Goal: Task Accomplishment & Management: Complete application form

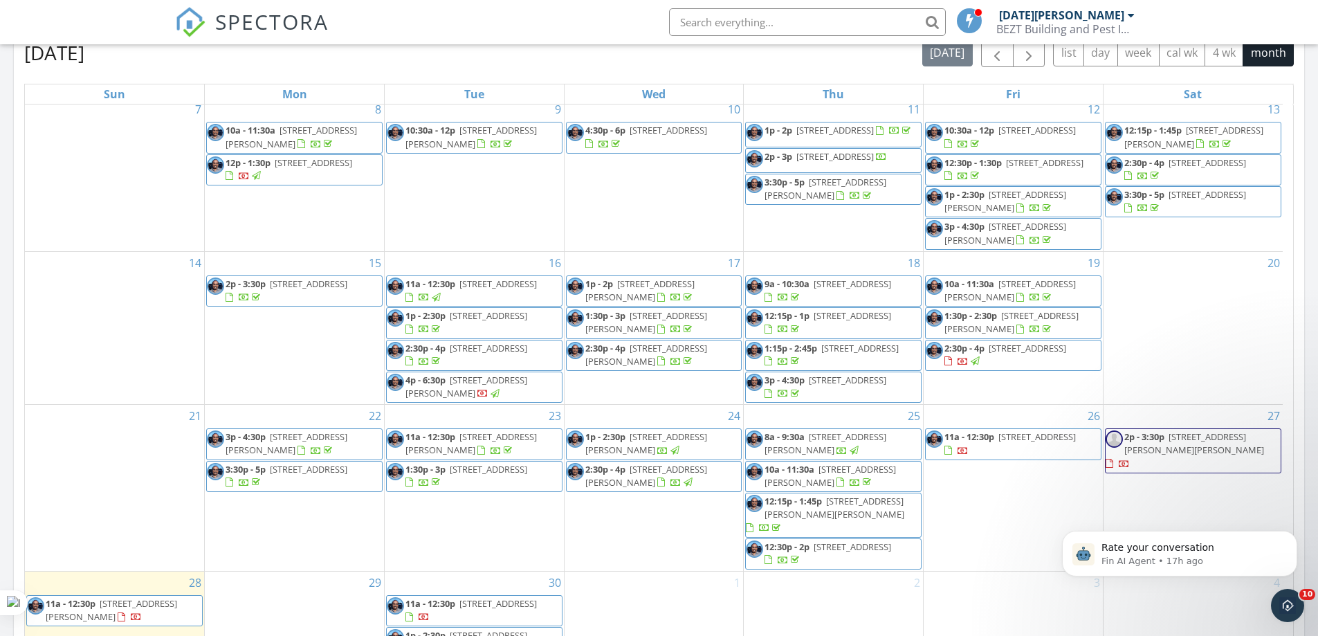
scroll to position [900, 0]
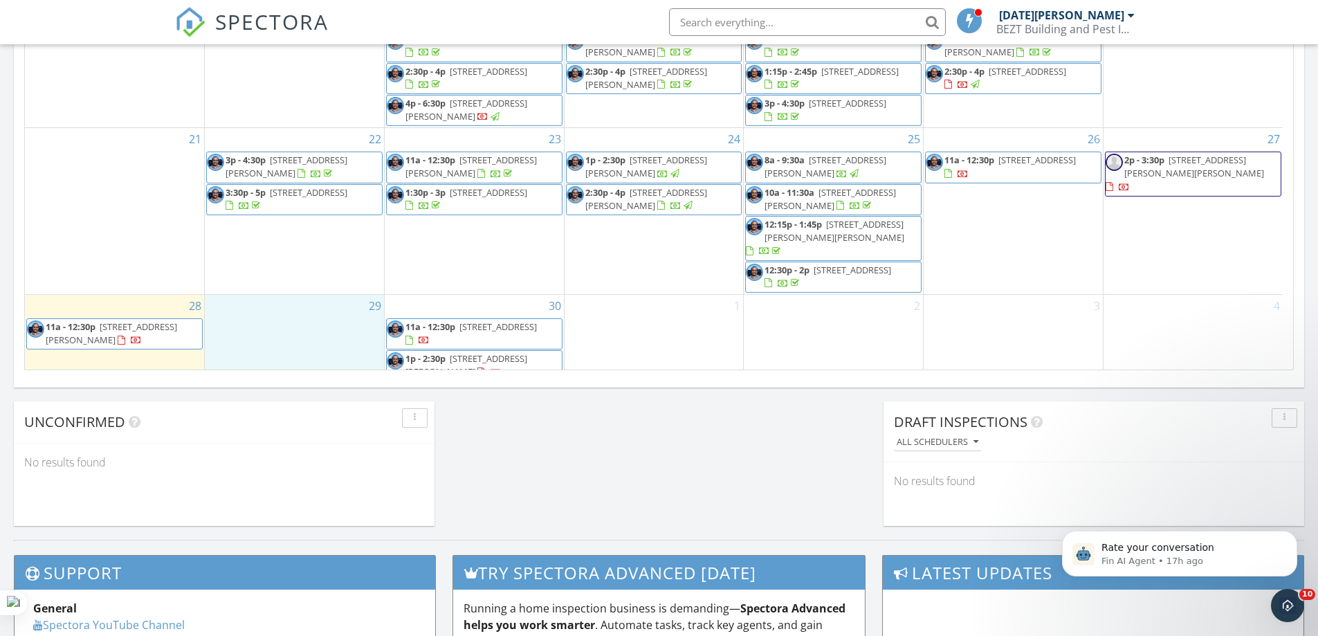
click at [308, 314] on div "29" at bounding box center [294, 339] width 179 height 89
click at [304, 257] on link "Inspection" at bounding box center [293, 257] width 71 height 22
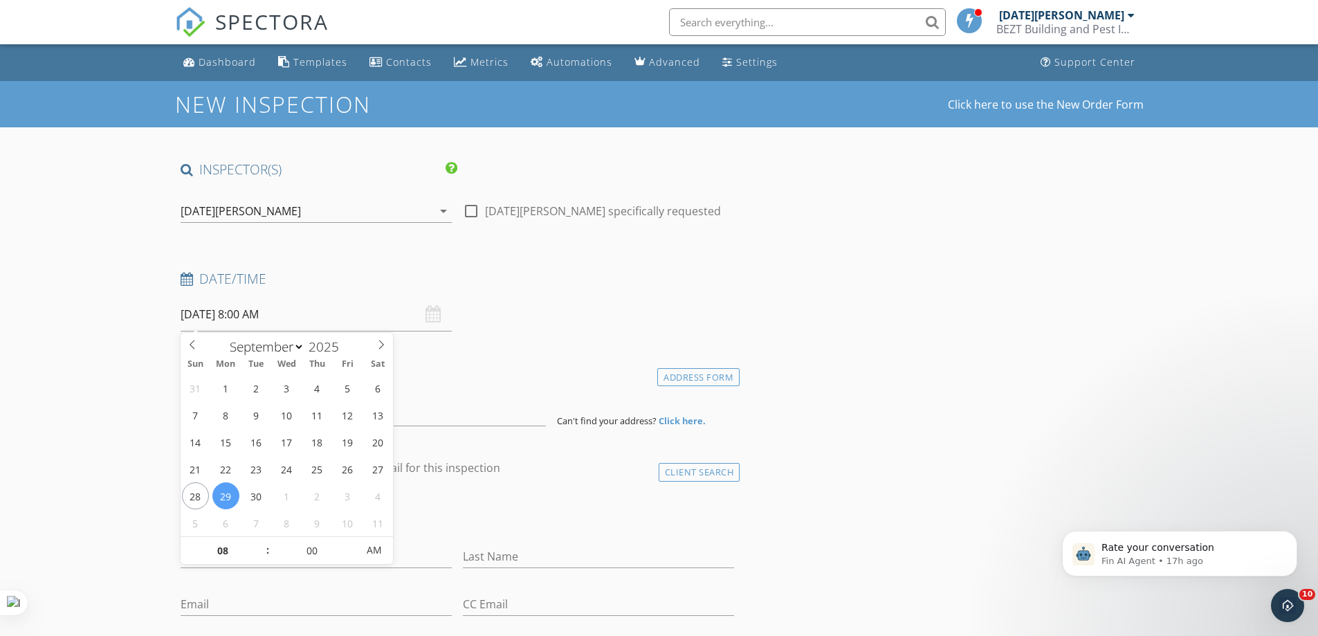
click at [327, 307] on input "29/09/2025 8:00 AM" at bounding box center [316, 315] width 271 height 34
type input "29/09/2025 9:00 AM"
type input "09"
click at [262, 540] on span at bounding box center [261, 544] width 10 height 14
type input "29/09/2025 10:00 AM"
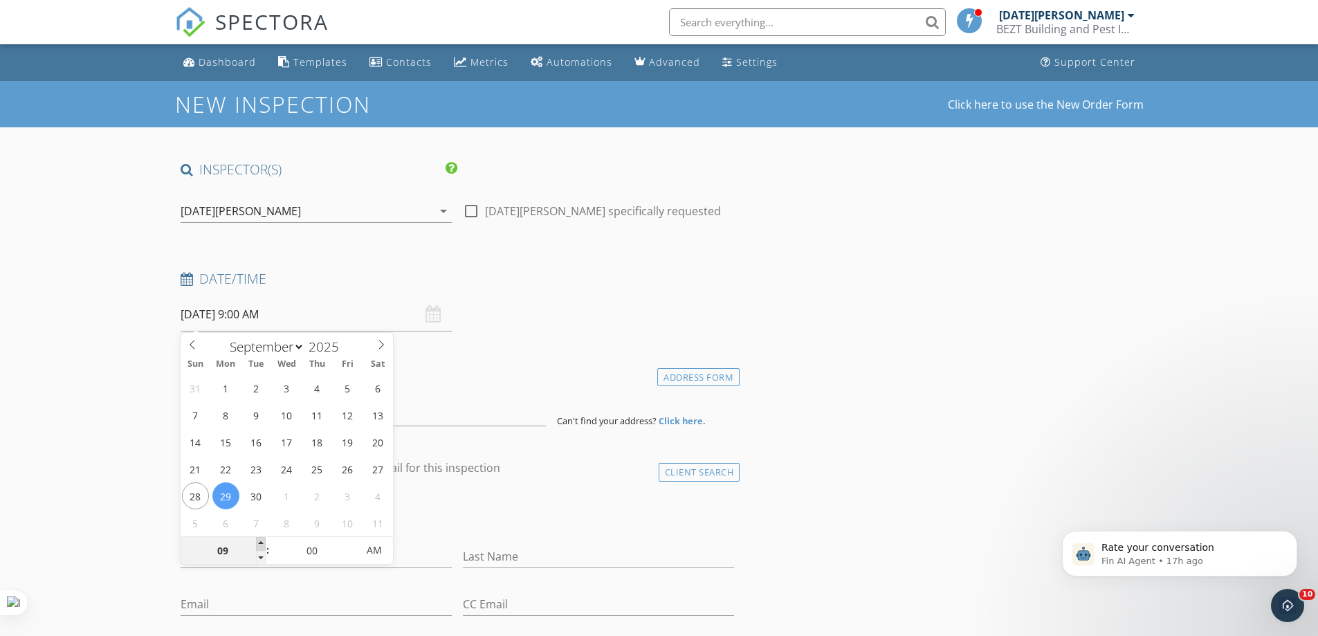
type input "10"
click at [261, 540] on span at bounding box center [261, 544] width 10 height 14
type input "29/09/2025 11:00 AM"
type input "11"
click at [261, 540] on span at bounding box center [261, 544] width 10 height 14
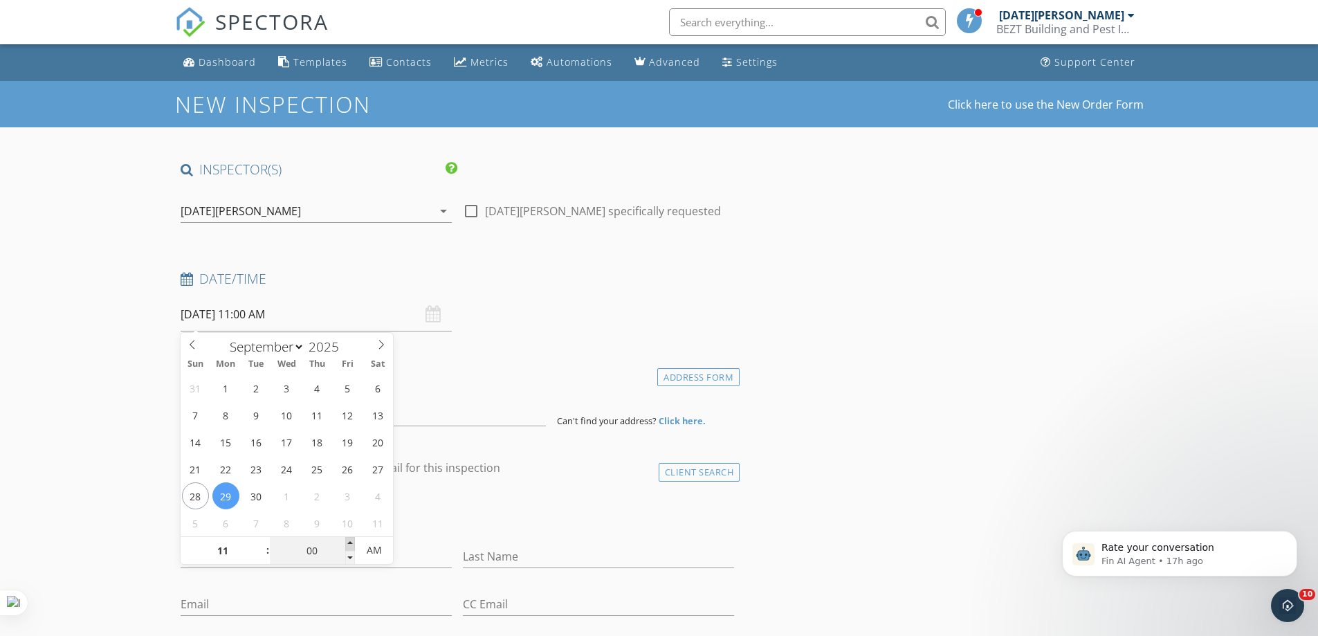
type input "29/09/2025 11:05 AM"
type input "05"
click at [351, 540] on span at bounding box center [350, 544] width 10 height 14
type input "29/09/2025 11:10 AM"
type input "10"
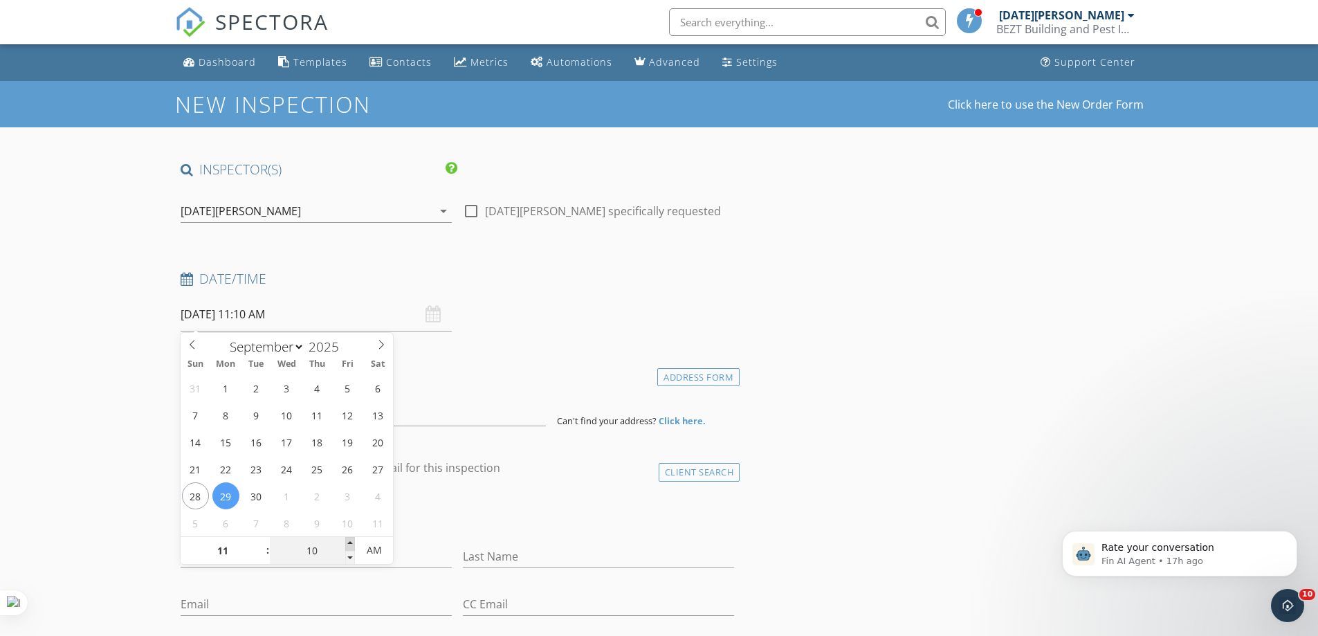
click at [351, 540] on span at bounding box center [350, 544] width 10 height 14
type input "29/09/2025 11:15 AM"
type input "15"
click at [351, 540] on span at bounding box center [350, 544] width 10 height 14
type input "29/09/2025 11:20 AM"
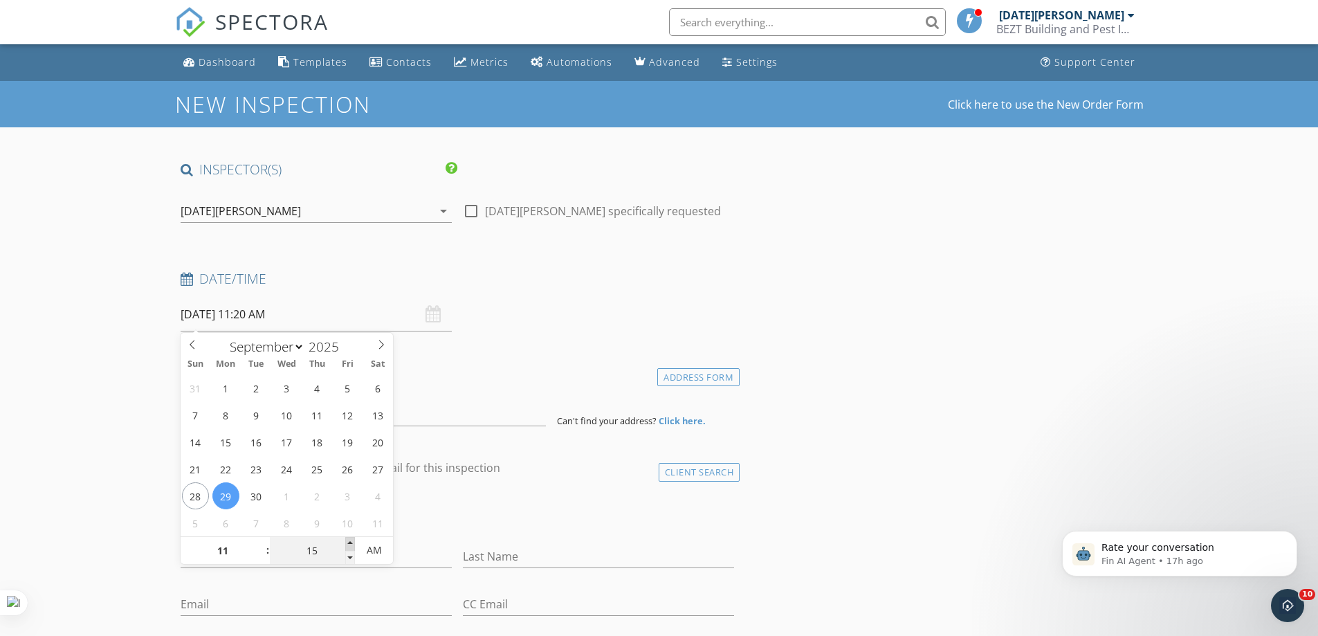
type input "20"
click at [351, 540] on span at bounding box center [350, 544] width 10 height 14
type input "29/09/2025 11:25 AM"
type input "25"
click at [351, 540] on span at bounding box center [350, 544] width 10 height 14
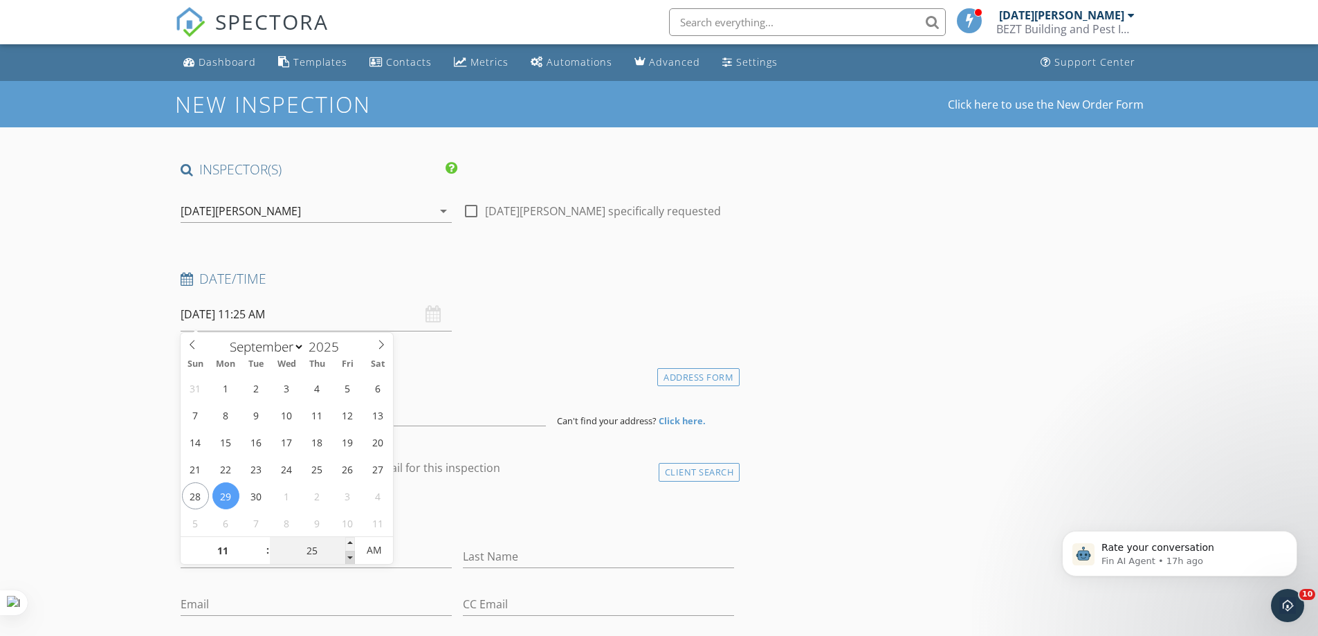
type input "29/09/2025 11:20 AM"
type input "20"
click at [349, 555] on span at bounding box center [350, 558] width 10 height 14
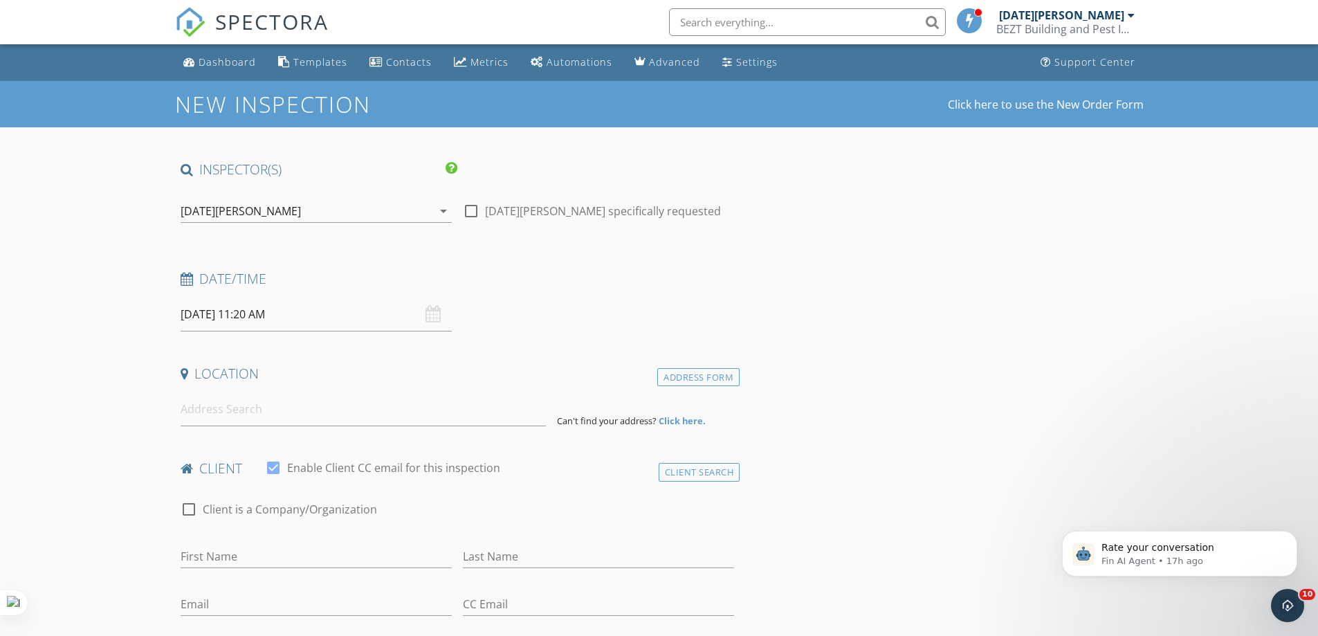
drag, startPoint x: 91, startPoint y: 427, endPoint x: 113, endPoint y: 427, distance: 22.8
click at [203, 421] on input at bounding box center [363, 409] width 365 height 34
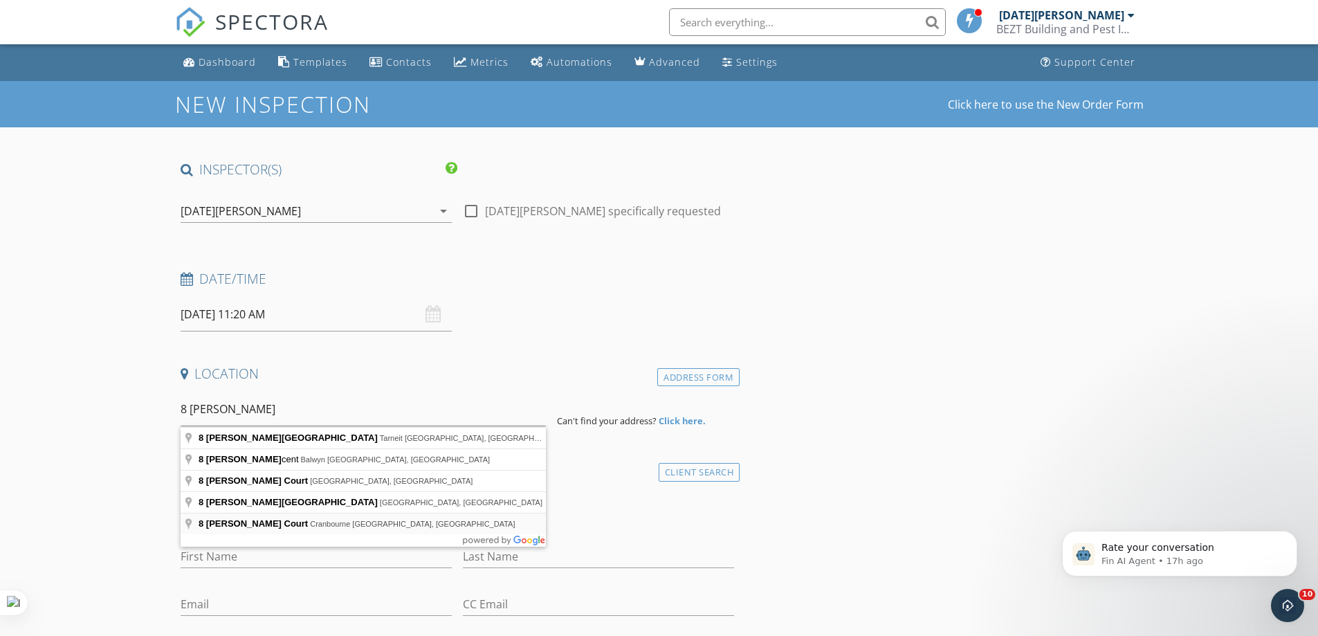
type input "8 Conway Court, Cranbourne VIC, Australia"
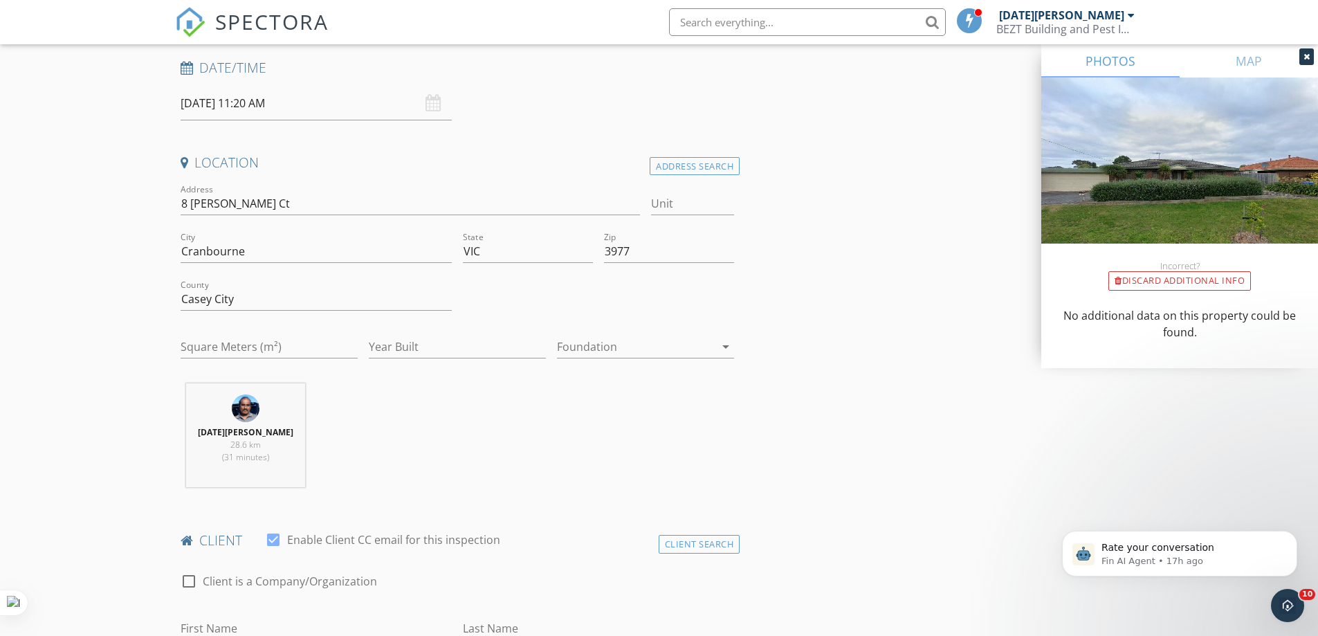
scroll to position [208, 0]
click at [244, 300] on input "Casey City" at bounding box center [316, 302] width 271 height 23
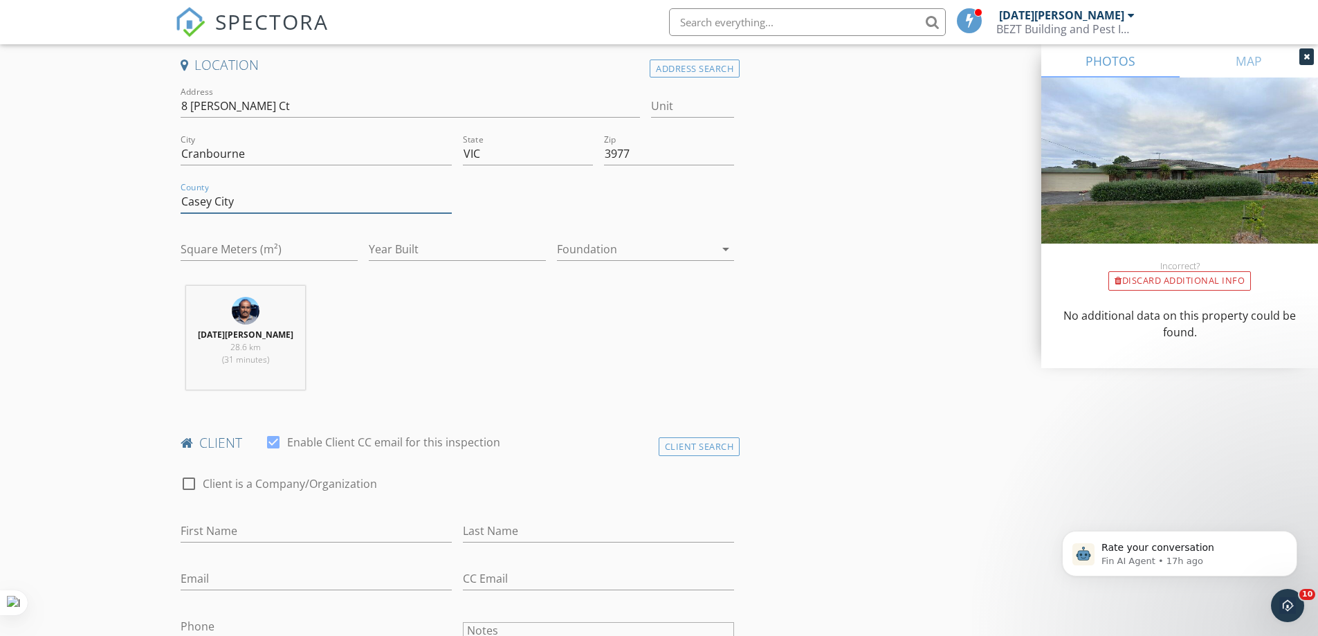
scroll to position [484, 0]
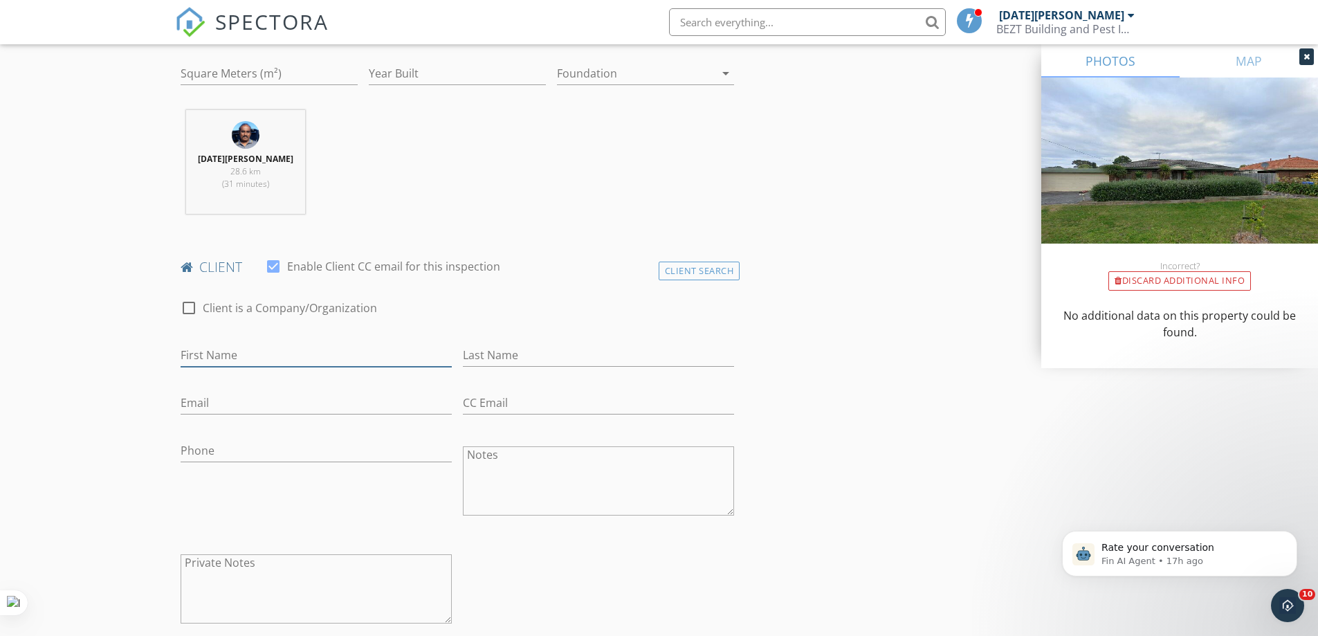
click at [214, 356] on input "First Name" at bounding box center [316, 355] width 271 height 23
type input "Behrooz"
click at [487, 356] on input "Last Name" at bounding box center [598, 355] width 271 height 23
type input "Kamyab"
click at [224, 403] on input "Email" at bounding box center [316, 403] width 271 height 23
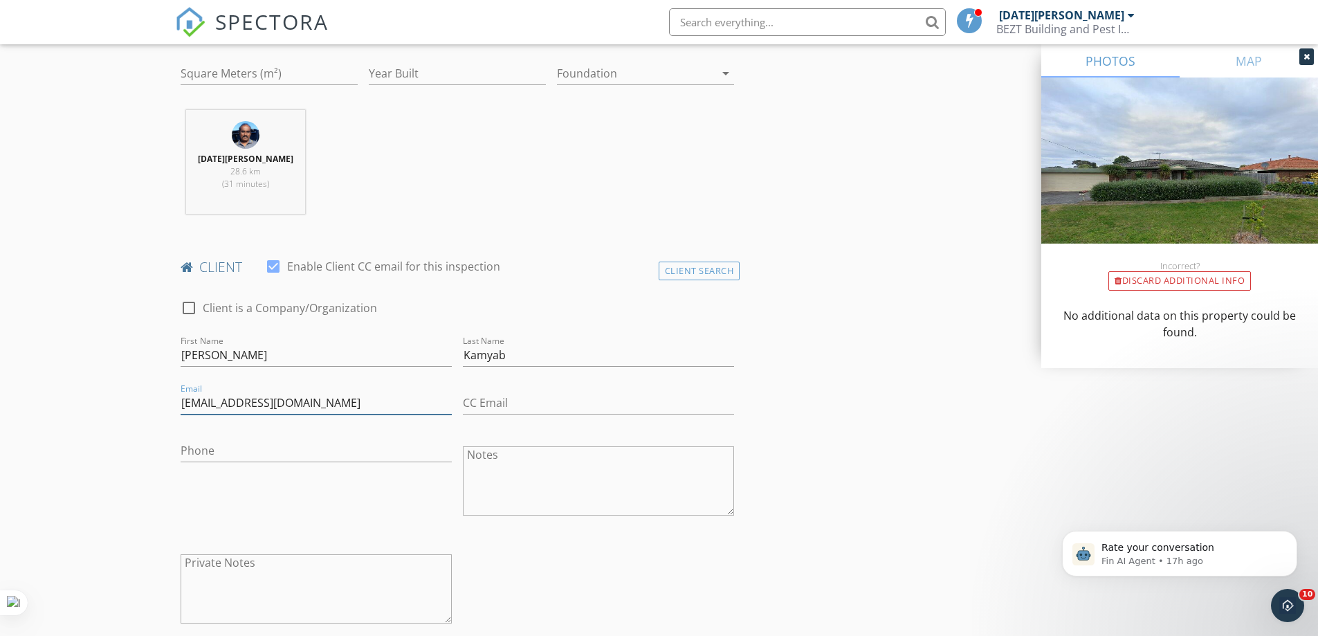
type input "kamyabb@yahoo.co.au"
click at [211, 447] on input "Phone" at bounding box center [316, 450] width 271 height 23
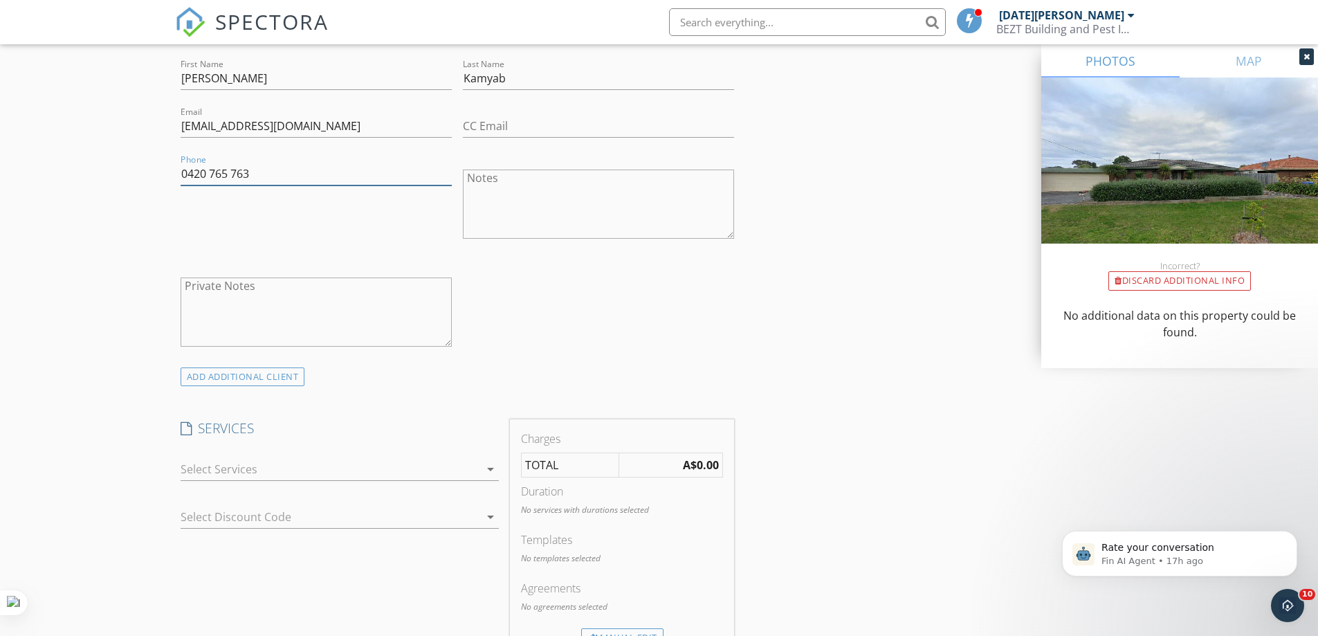
type input "0420 765 763"
click at [491, 468] on icon "arrow_drop_down" at bounding box center [490, 469] width 17 height 17
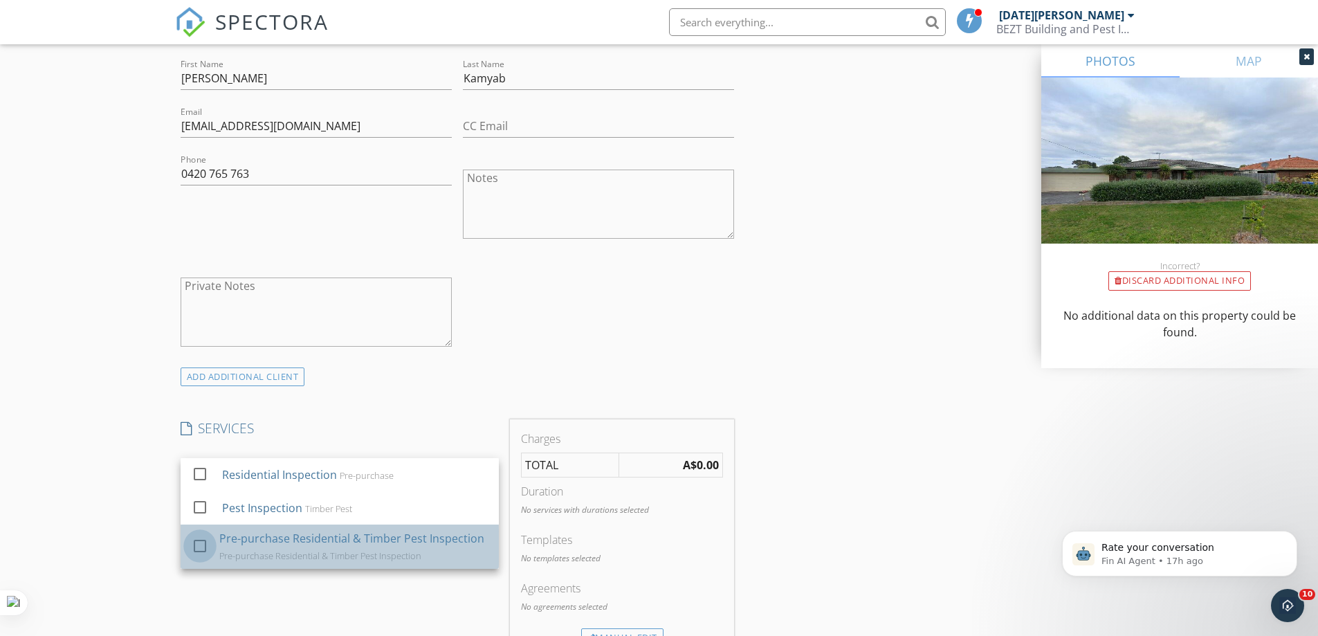
click at [200, 544] on div at bounding box center [200, 546] width 24 height 24
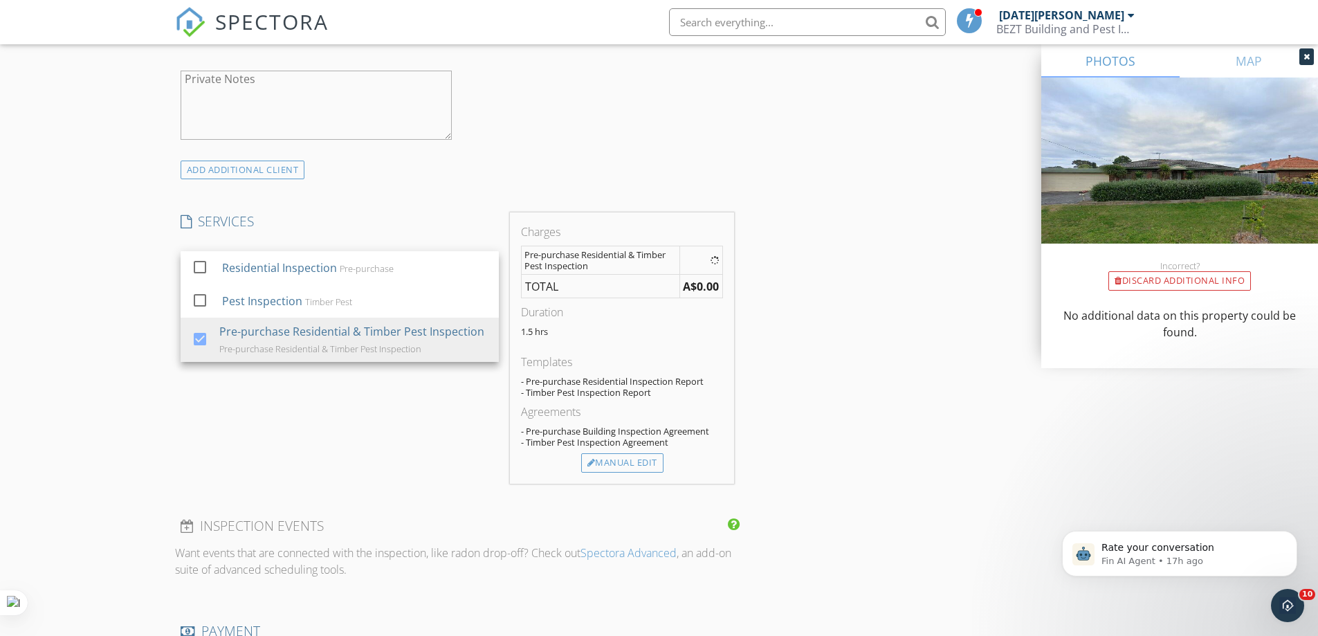
scroll to position [969, 0]
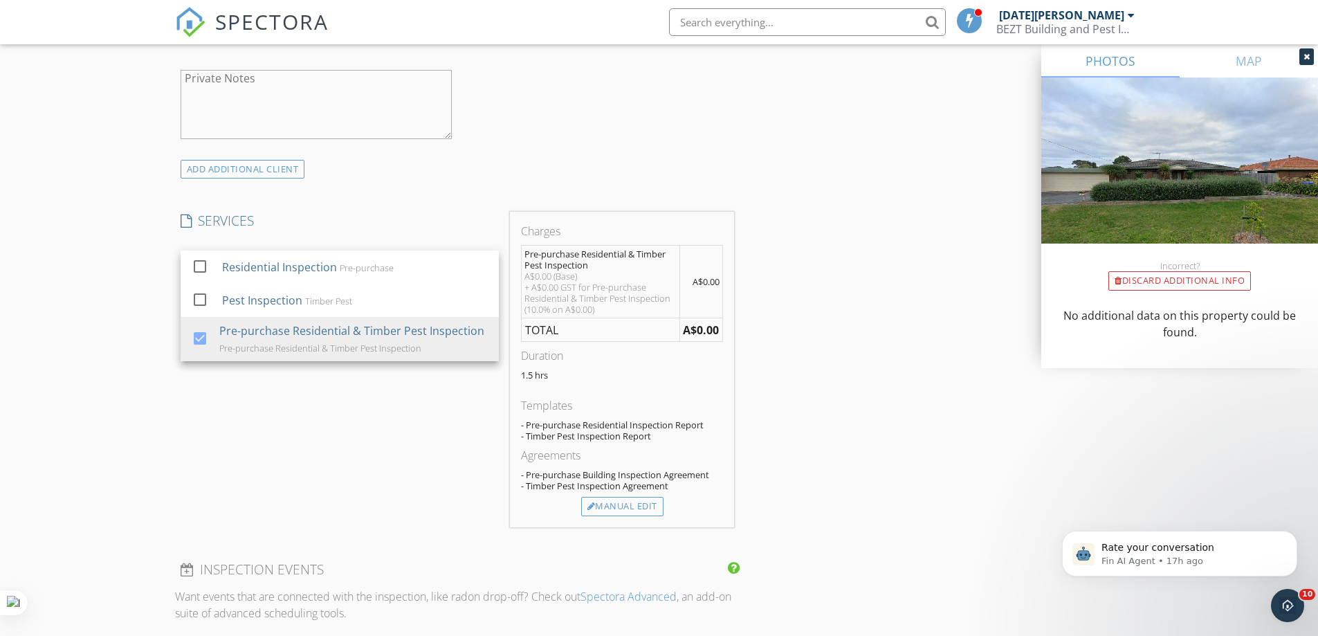
click at [155, 439] on div "New Inspection Click here to use the New Order Form INSPECTOR(S) check_box Raja…" at bounding box center [659, 341] width 1318 height 2458
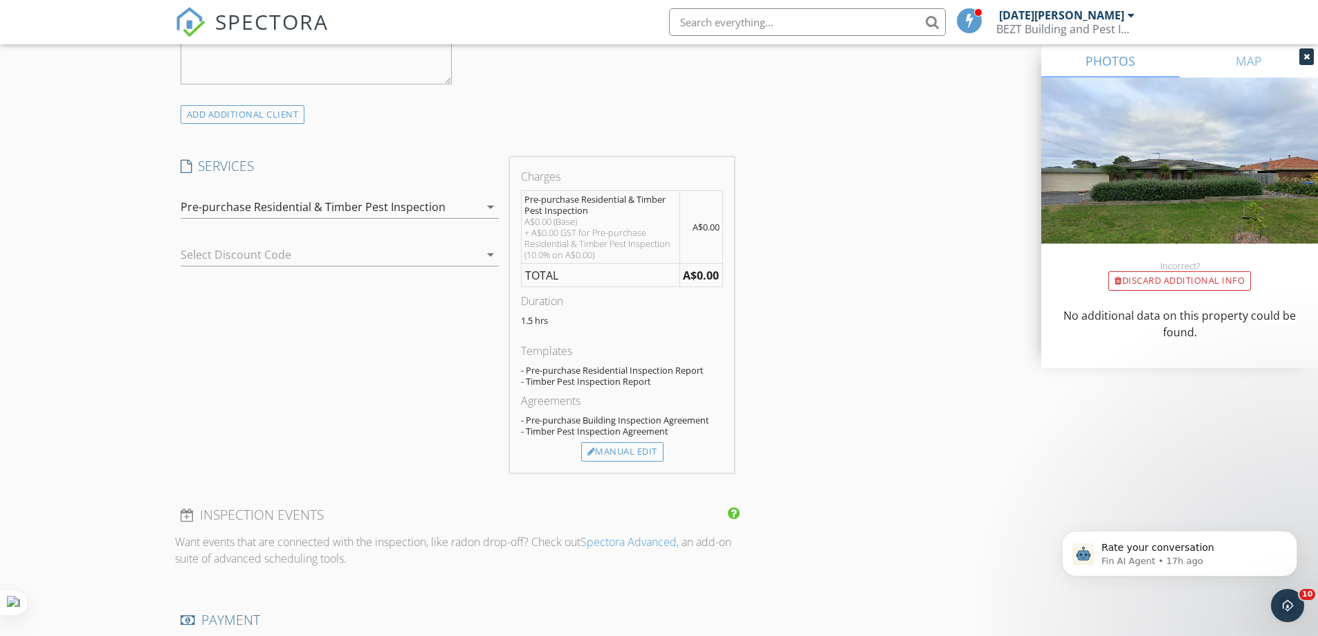
scroll to position [1107, 0]
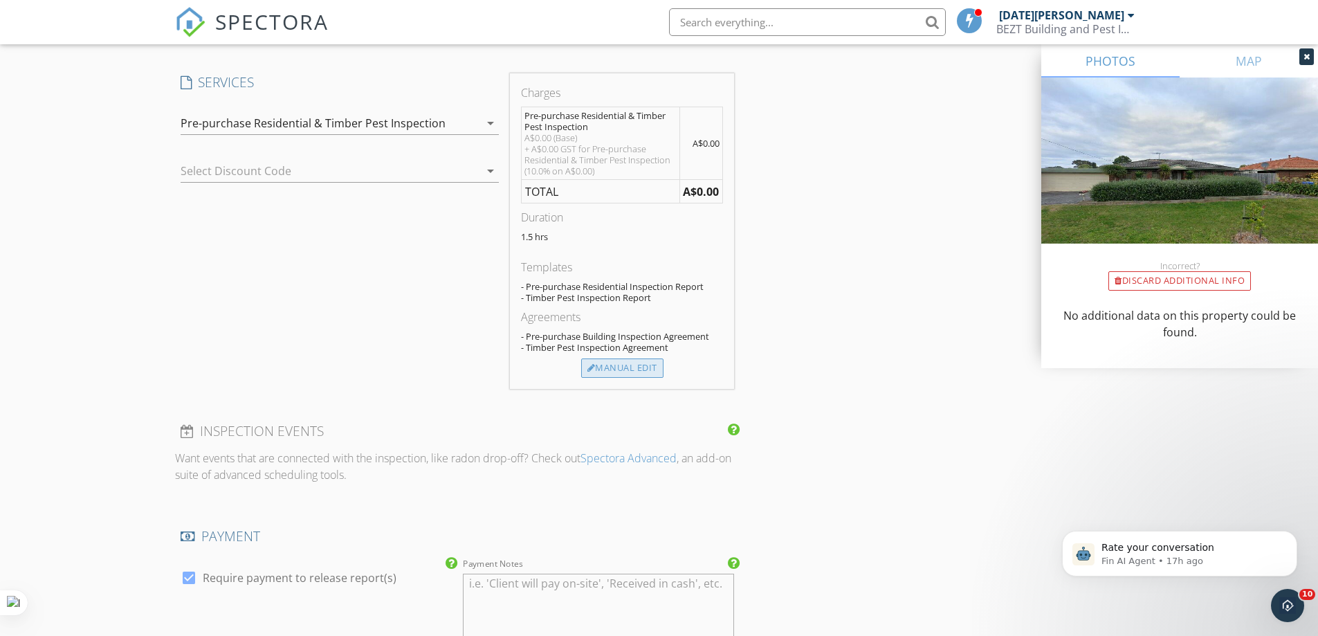
click at [625, 363] on div "Manual Edit" at bounding box center [622, 367] width 82 height 19
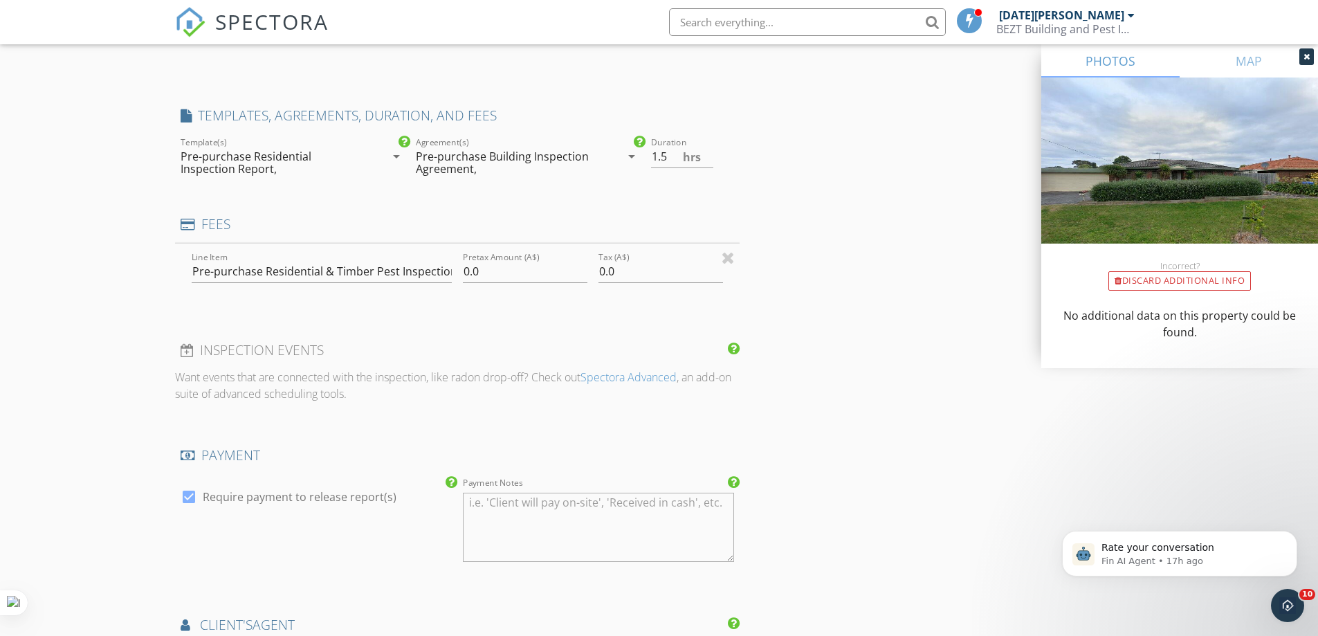
type input "0"
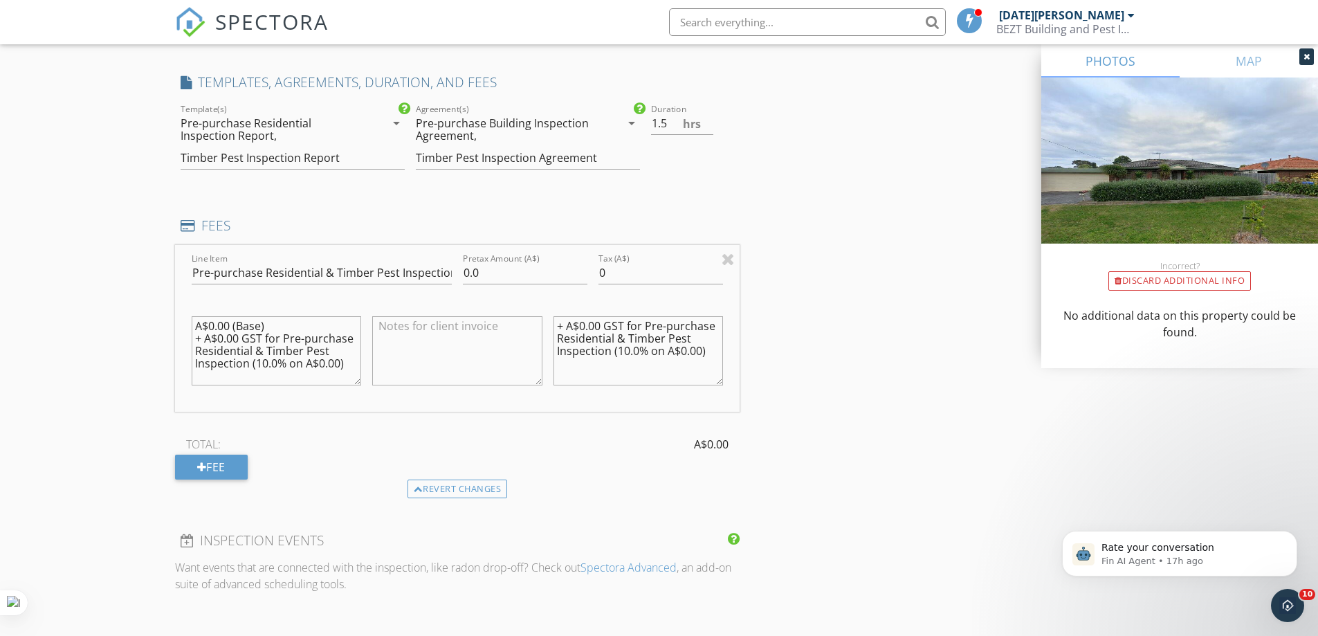
scroll to position [0, 0]
drag, startPoint x: 298, startPoint y: 376, endPoint x: 179, endPoint y: 314, distance: 134.3
click at [179, 314] on div "Line Item Pre-purchase Residential & Timber Pest Inspection Pretax Amount (A$) …" at bounding box center [457, 328] width 565 height 167
drag, startPoint x: 708, startPoint y: 351, endPoint x: 545, endPoint y: 327, distance: 164.3
click at [545, 327] on div "Line Item Pre-purchase Residential & Timber Pest Inspection Pretax Amount (A$) …" at bounding box center [457, 328] width 565 height 167
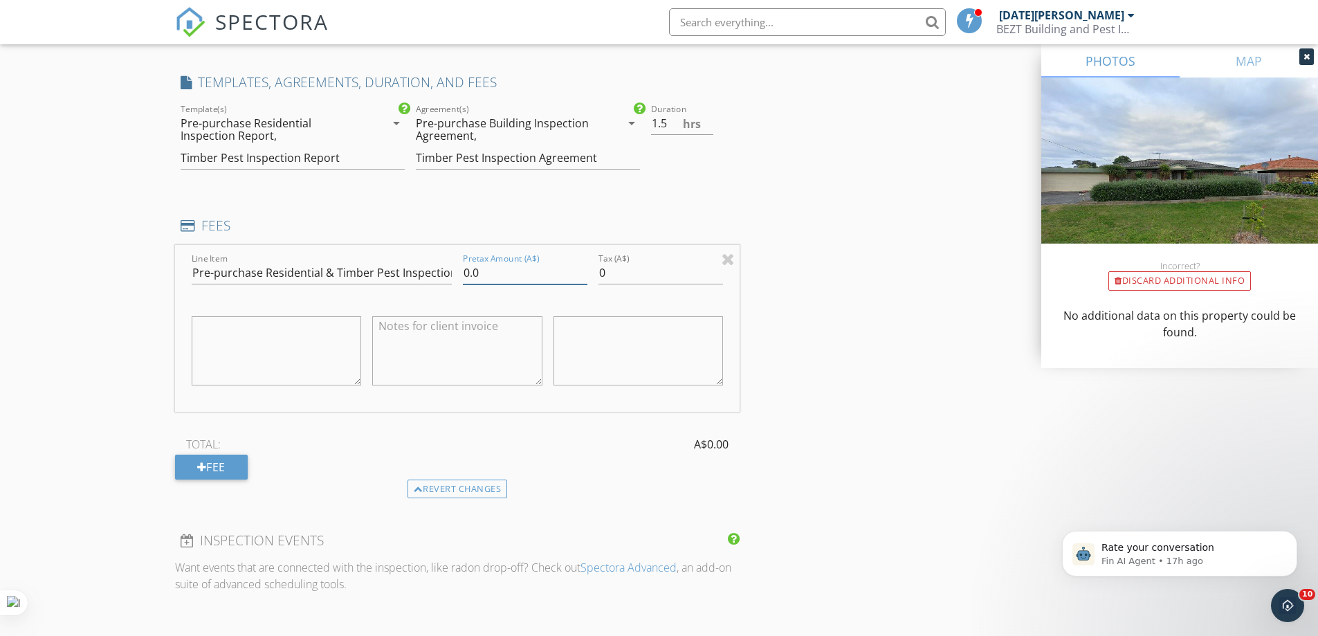
click at [495, 273] on input "0.0" at bounding box center [525, 273] width 125 height 23
type input "0"
type input "650"
click at [615, 274] on input "0" at bounding box center [661, 273] width 125 height 23
type input "065"
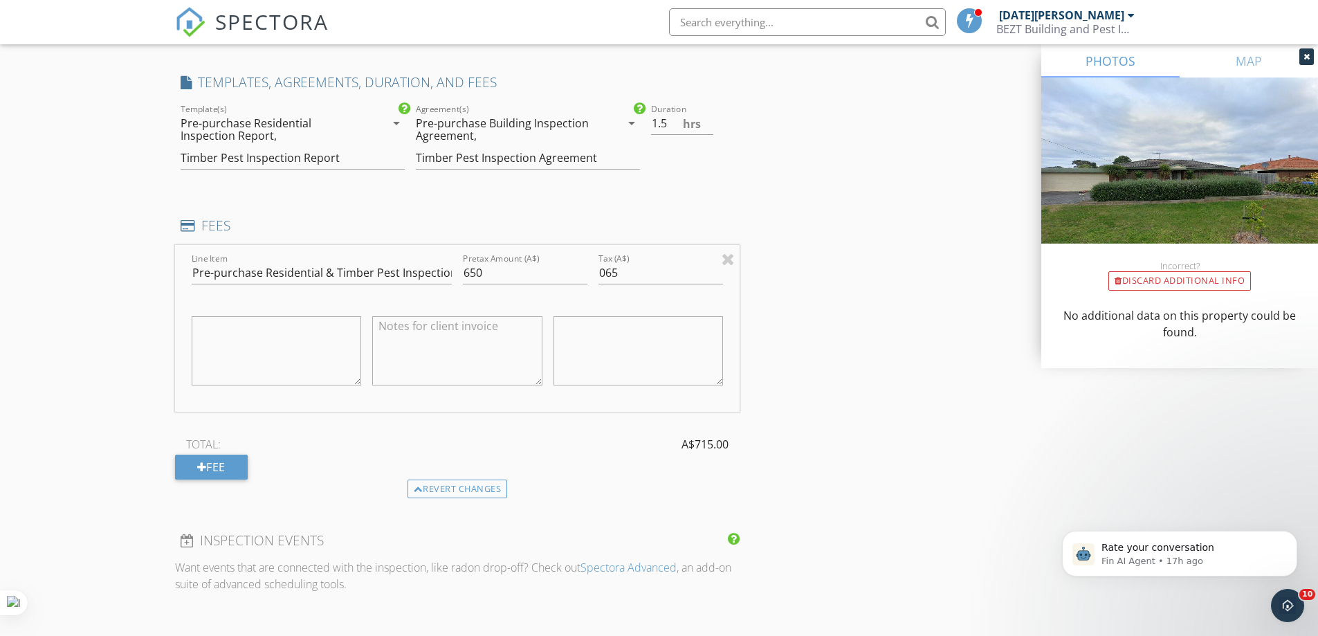
click at [770, 384] on div "INSPECTOR(S) check_box Raja Chidhambaram PRIMARY check_box_outline_blank Staff …" at bounding box center [659, 280] width 969 height 2455
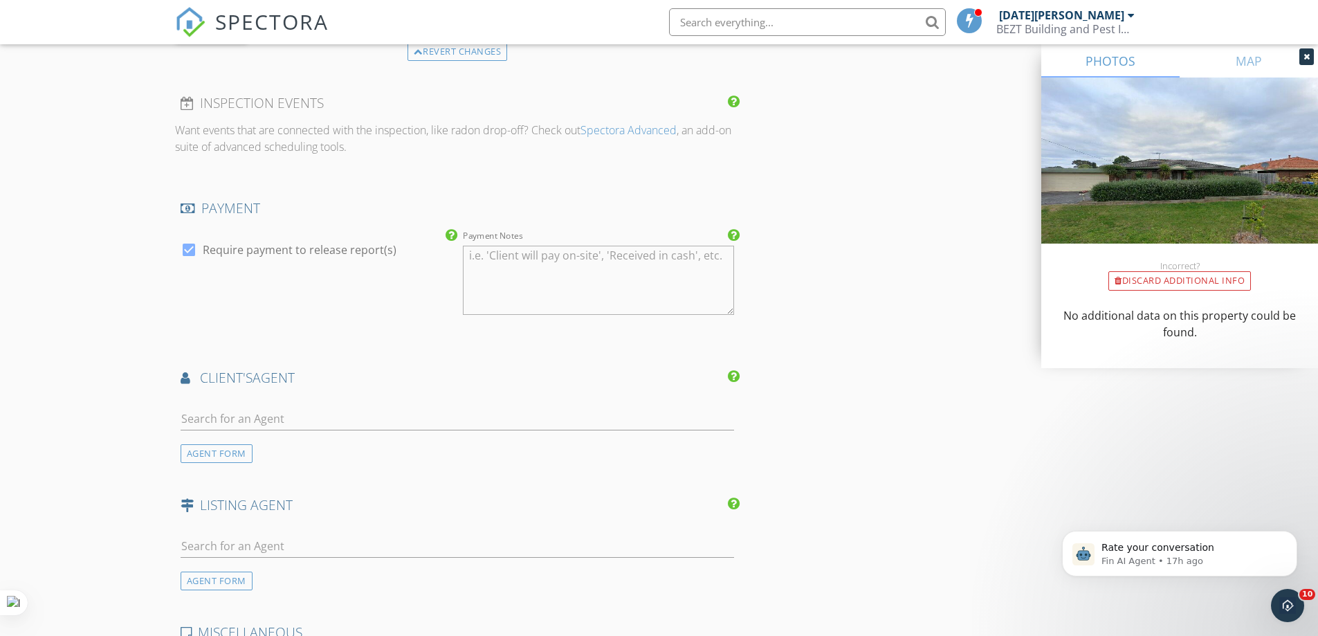
scroll to position [1592, 0]
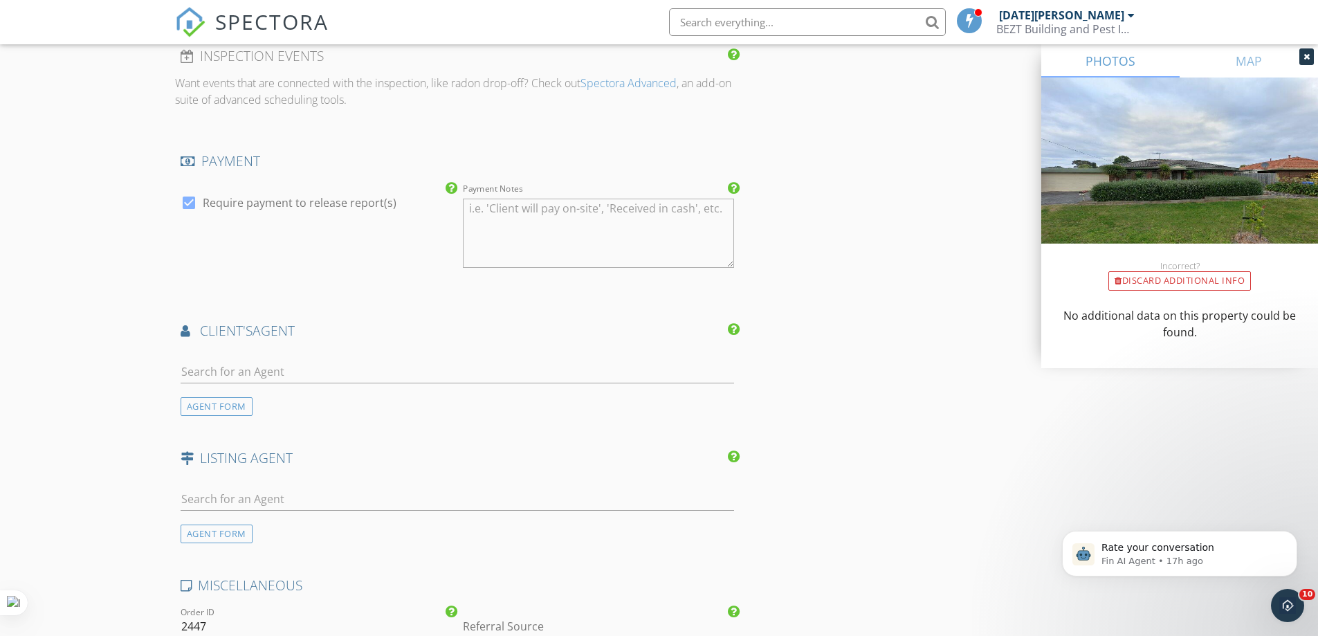
drag, startPoint x: 206, startPoint y: 536, endPoint x: 208, endPoint y: 528, distance: 8.1
click at [206, 535] on div "AGENT FORM" at bounding box center [217, 534] width 72 height 19
click at [219, 497] on input "First Name" at bounding box center [316, 499] width 271 height 23
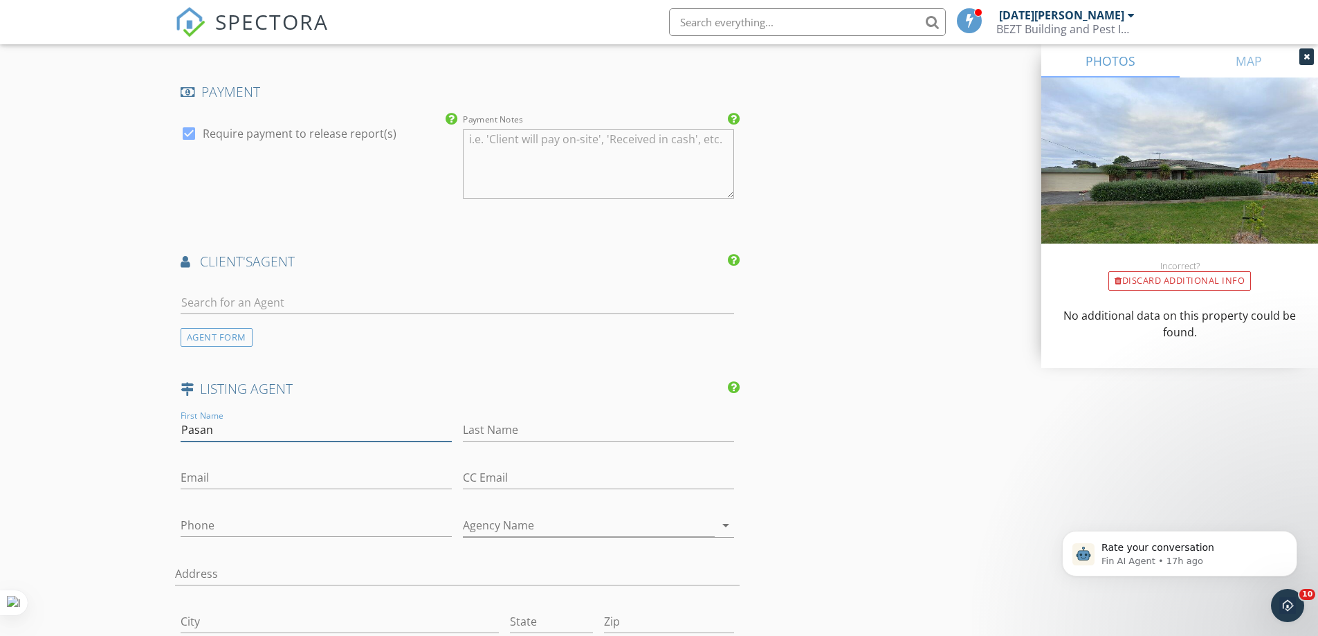
scroll to position [1730, 0]
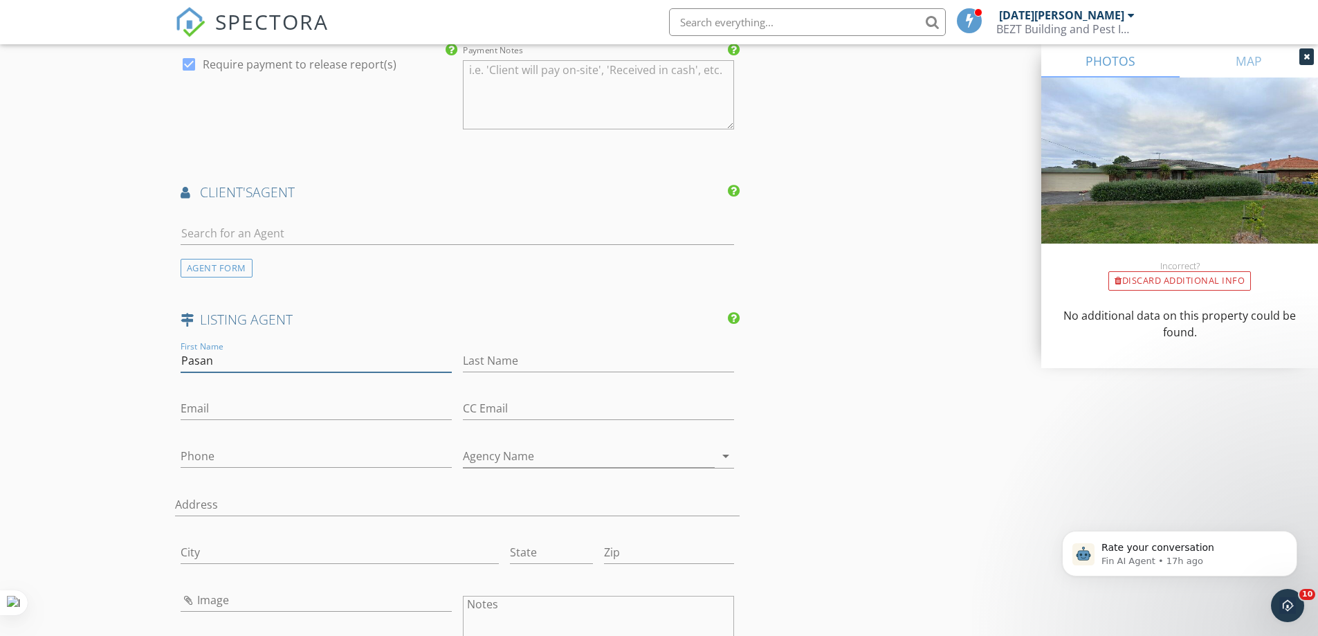
type input "Pasan"
click at [208, 459] on input "Phone" at bounding box center [316, 456] width 271 height 23
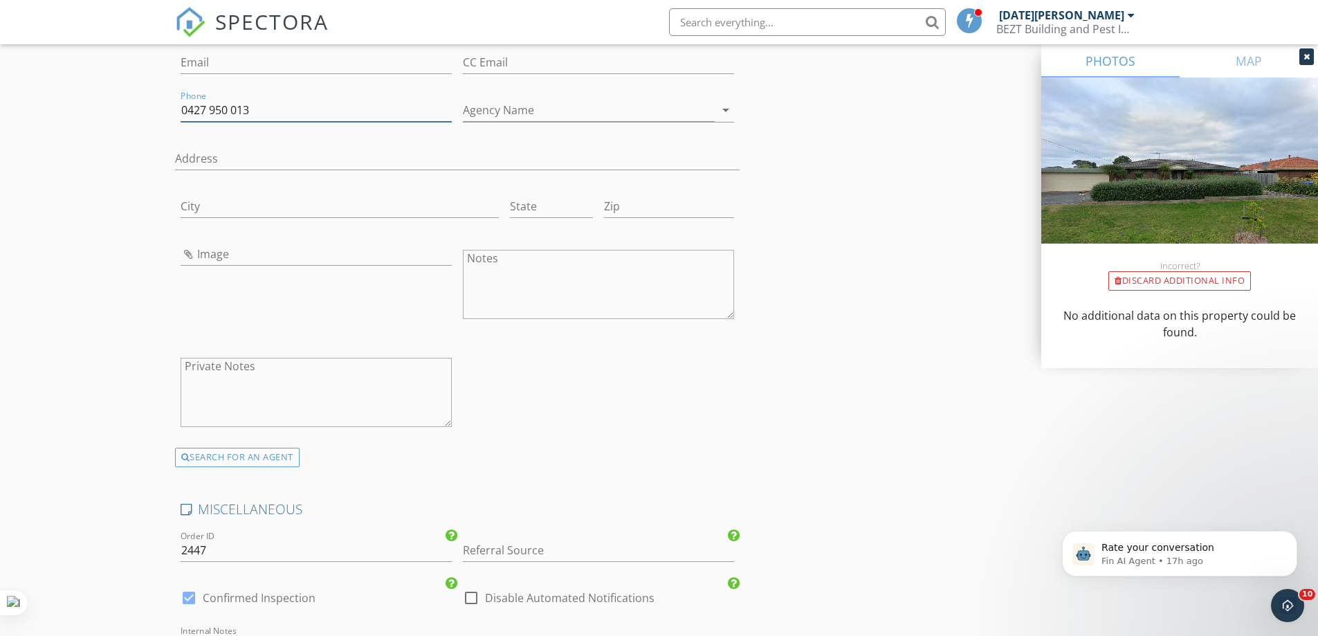
scroll to position [2421, 0]
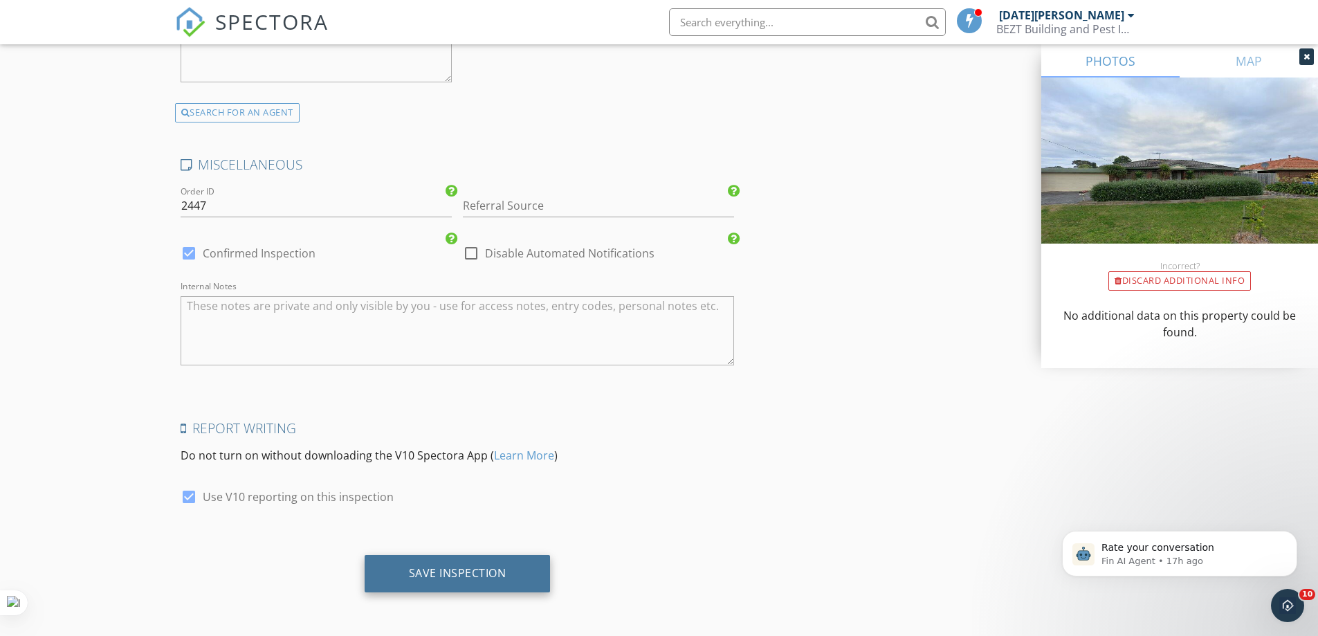
type input "0427 950 013"
click at [467, 567] on div "Save Inspection" at bounding box center [458, 573] width 98 height 14
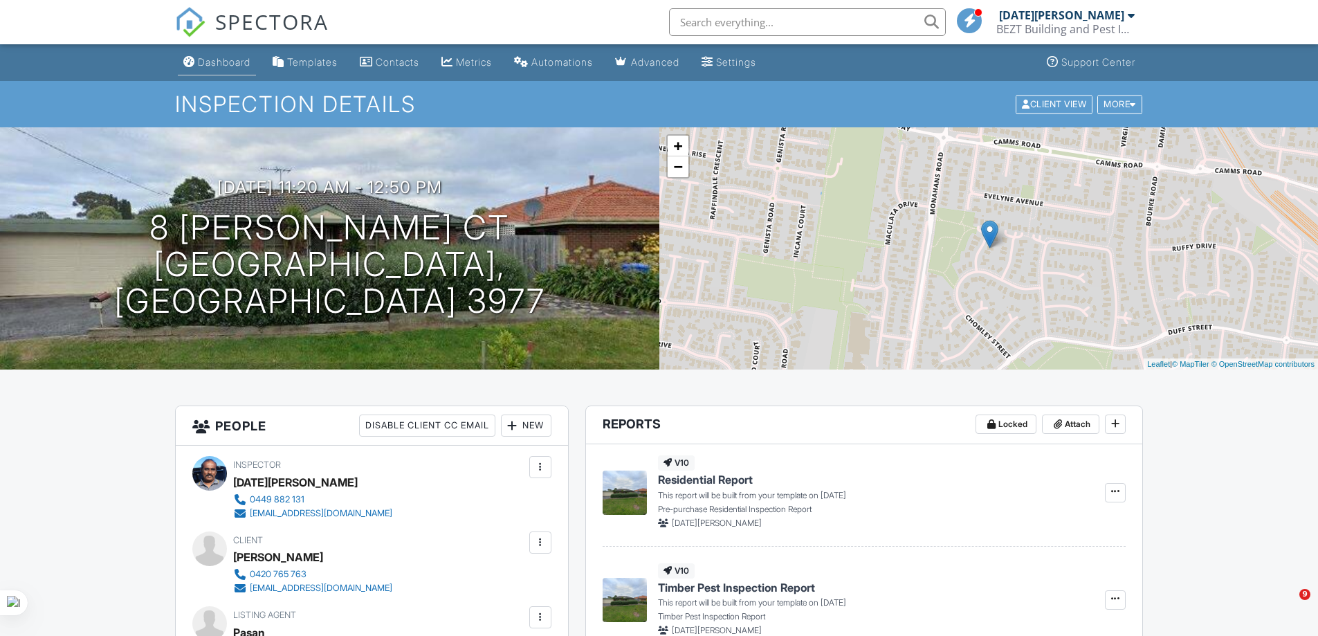
click at [233, 60] on div "Dashboard" at bounding box center [224, 62] width 53 height 12
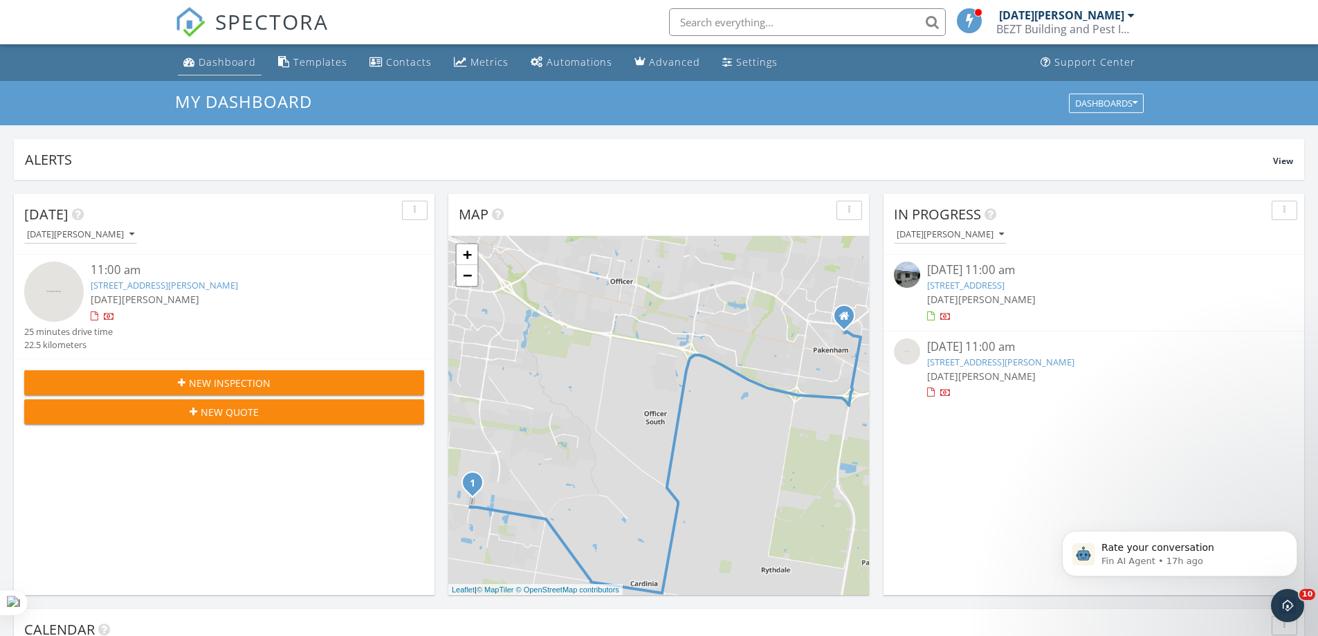
click at [221, 58] on div "Dashboard" at bounding box center [227, 61] width 57 height 13
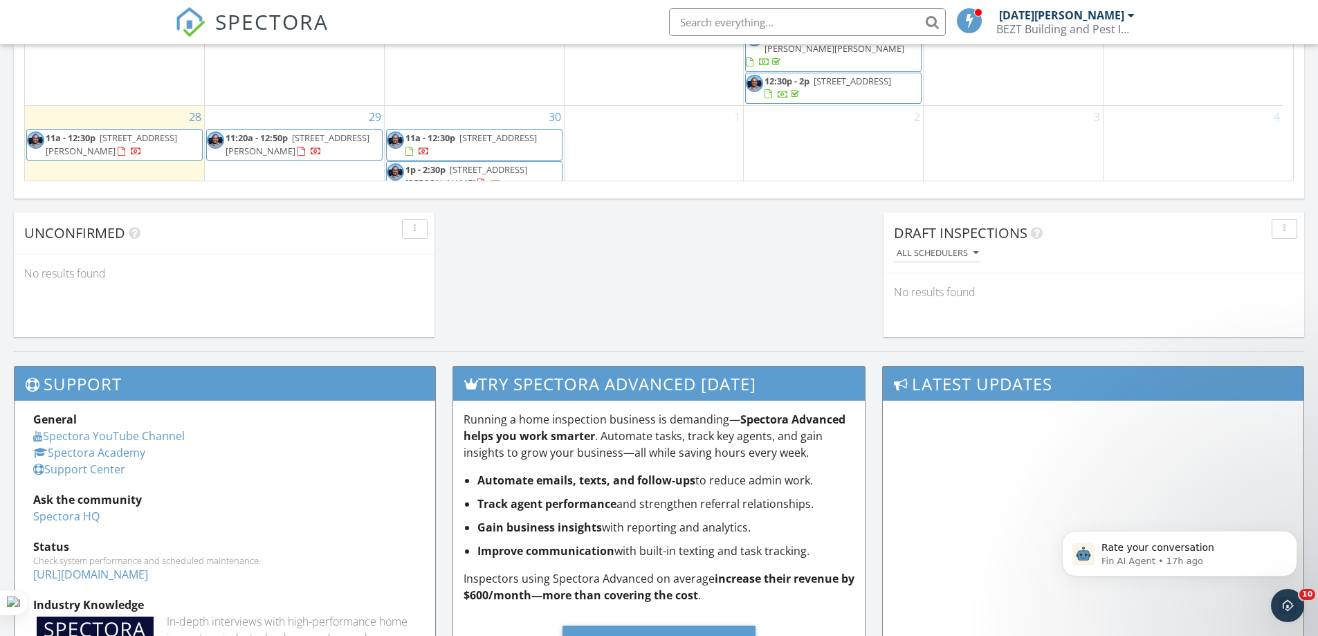
scroll to position [969, 0]
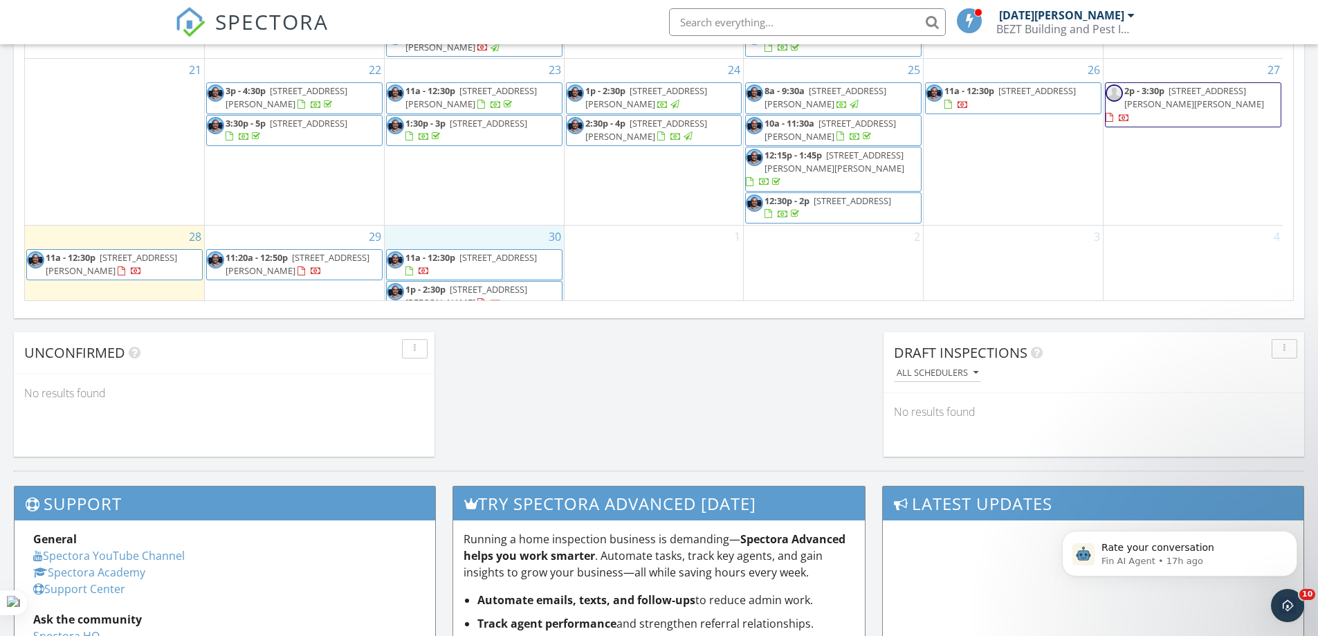
click at [486, 226] on div "30 11a - 12:30p [STREET_ADDRESS] 1p - 2:30p [STREET_ADDRESS][PERSON_NAME]" at bounding box center [474, 270] width 179 height 89
click at [491, 165] on link "Inspection" at bounding box center [473, 165] width 71 height 22
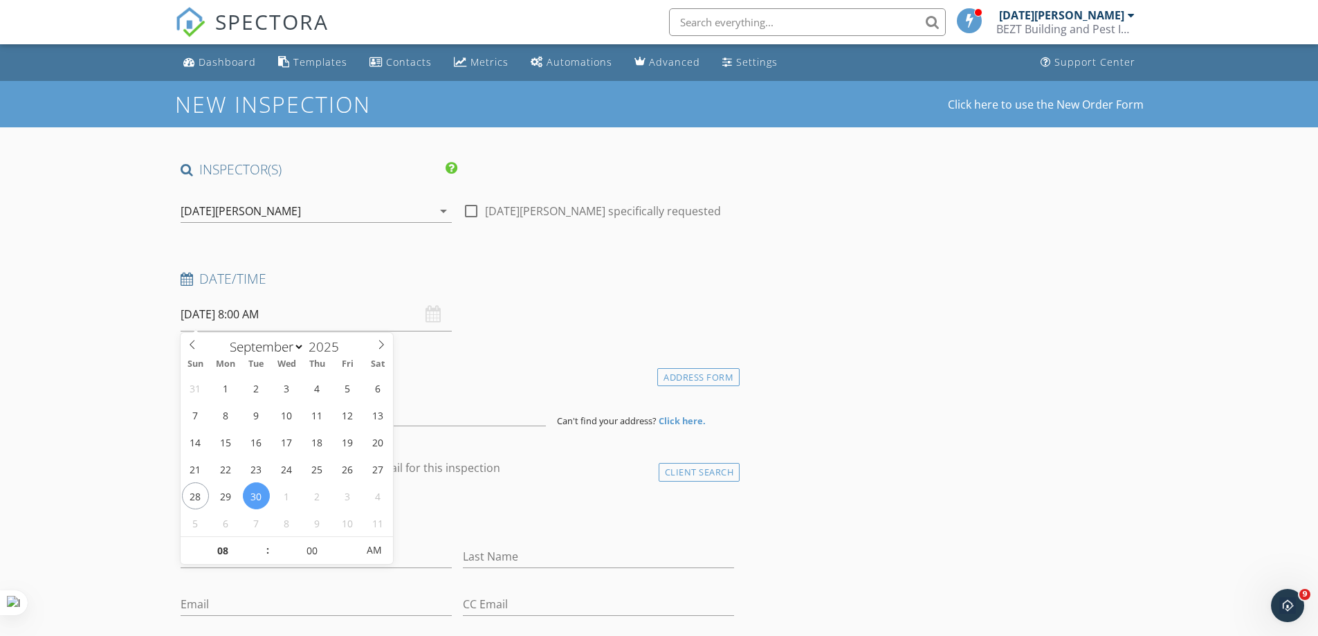
click at [317, 313] on input "[DATE] 8:00 AM" at bounding box center [316, 315] width 271 height 34
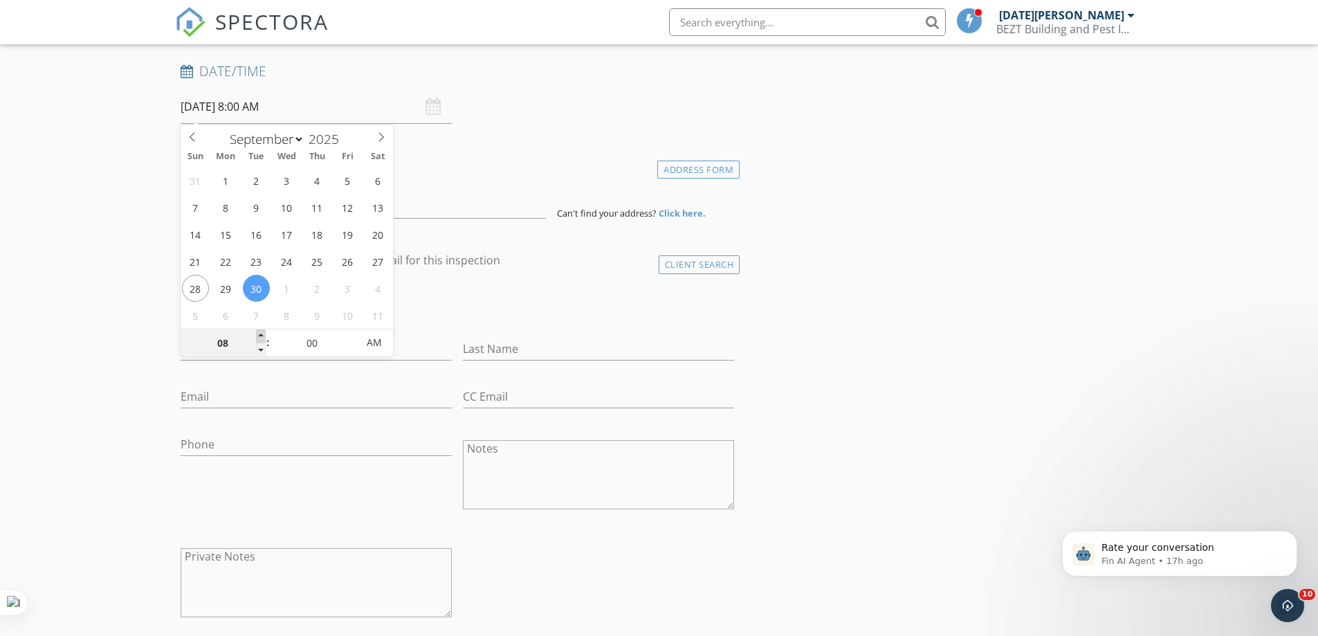
type input "09"
type input "[DATE] 9:00 AM"
click at [260, 336] on span at bounding box center [261, 336] width 10 height 14
type input "10"
type input "[DATE] 10:00 AM"
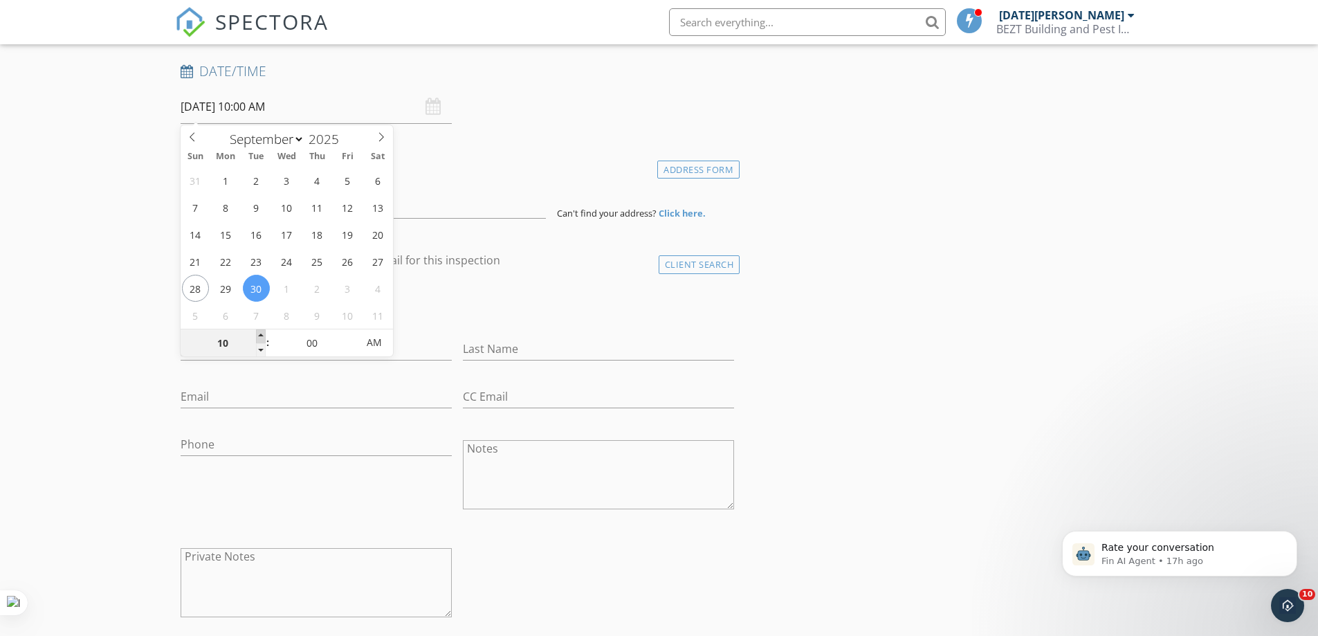
click at [260, 336] on span at bounding box center [261, 336] width 10 height 14
drag, startPoint x: 69, startPoint y: 245, endPoint x: 84, endPoint y: 244, distance: 16.0
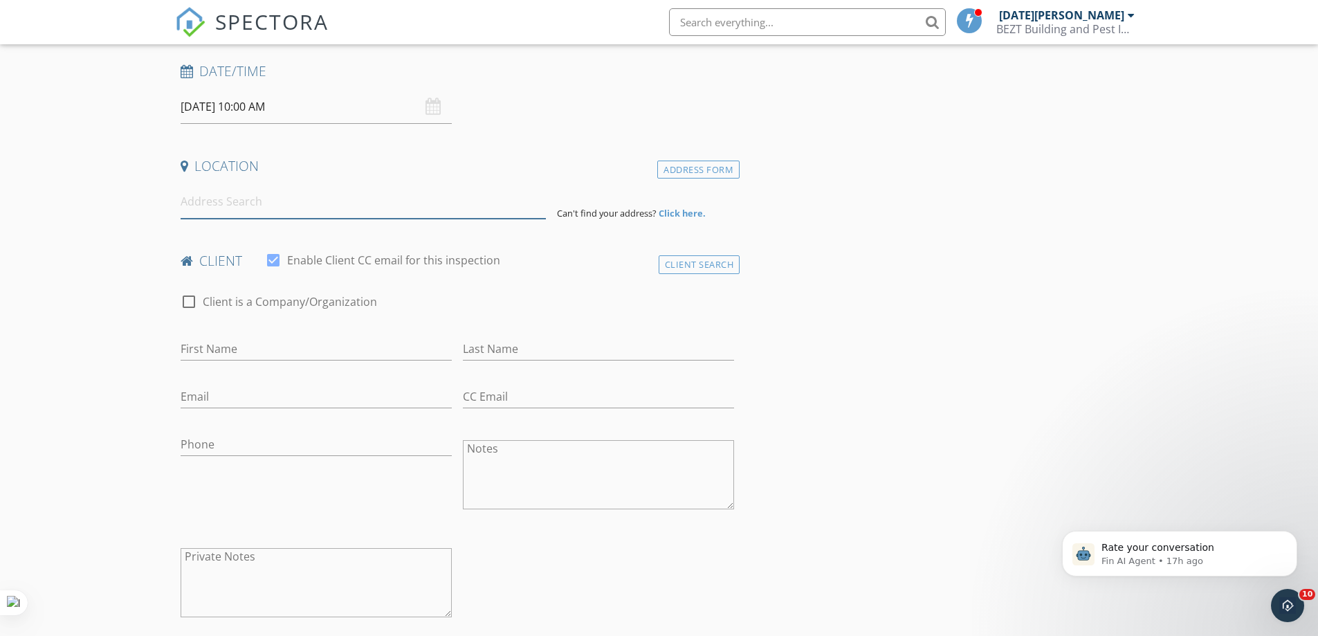
drag, startPoint x: 201, startPoint y: 202, endPoint x: 783, endPoint y: 172, distance: 582.8
click at [214, 200] on input at bounding box center [363, 202] width 365 height 34
click at [226, 205] on input at bounding box center [363, 202] width 365 height 34
paste input "[STREET_ADDRESS][PERSON_NAME]"
type input "[STREET_ADDRESS][PERSON_NAME]"
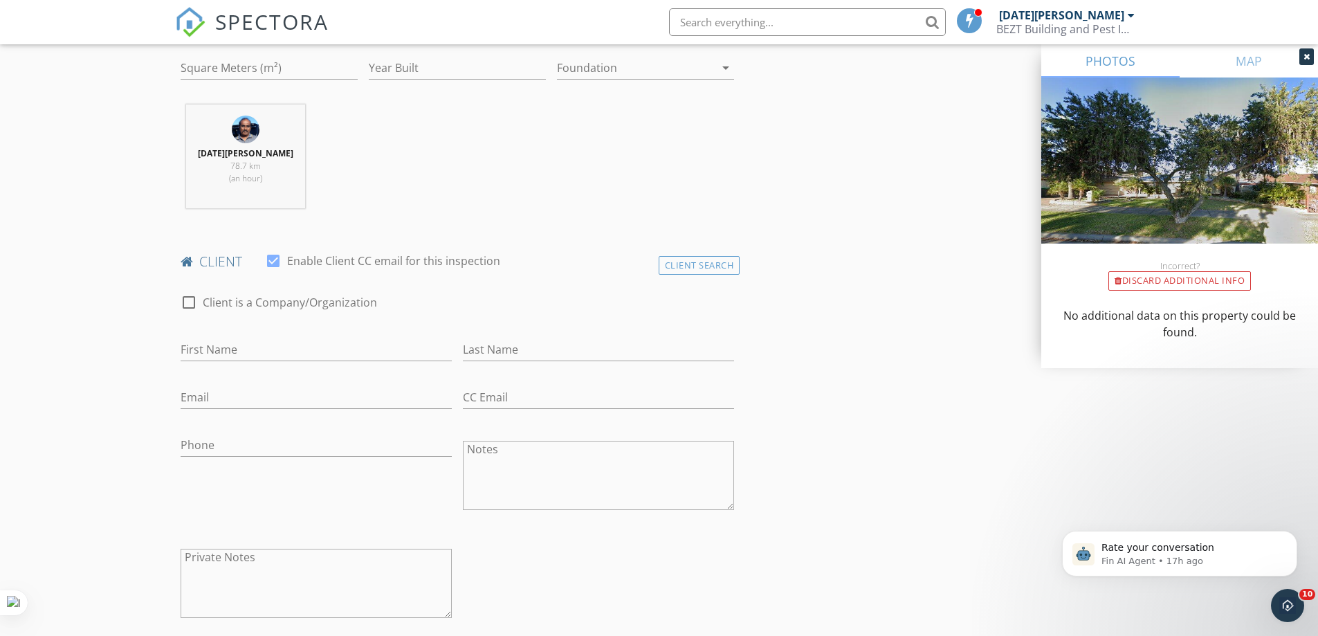
scroll to position [484, 0]
drag, startPoint x: 210, startPoint y: 357, endPoint x: 217, endPoint y: 336, distance: 21.7
click at [212, 352] on input "First Name" at bounding box center [316, 355] width 271 height 23
type input "Vinay"
click at [503, 360] on input "Last Name" at bounding box center [598, 355] width 271 height 23
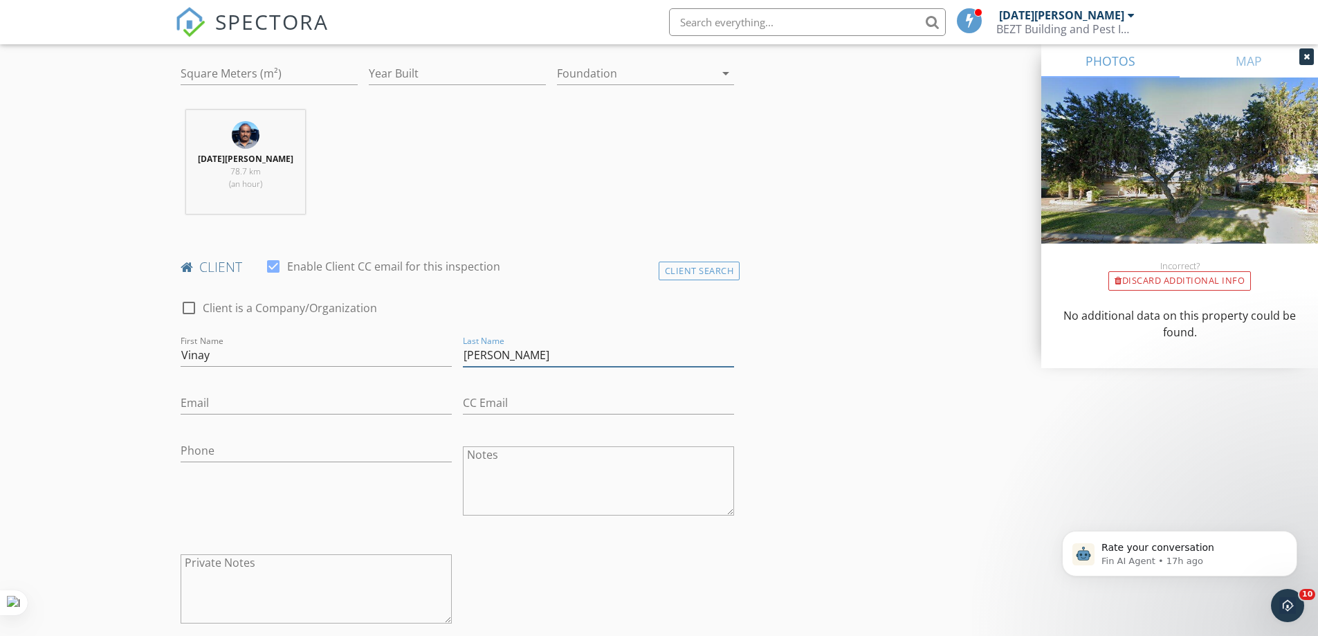
type input "[PERSON_NAME]"
click at [225, 448] on input "Phone" at bounding box center [316, 450] width 271 height 23
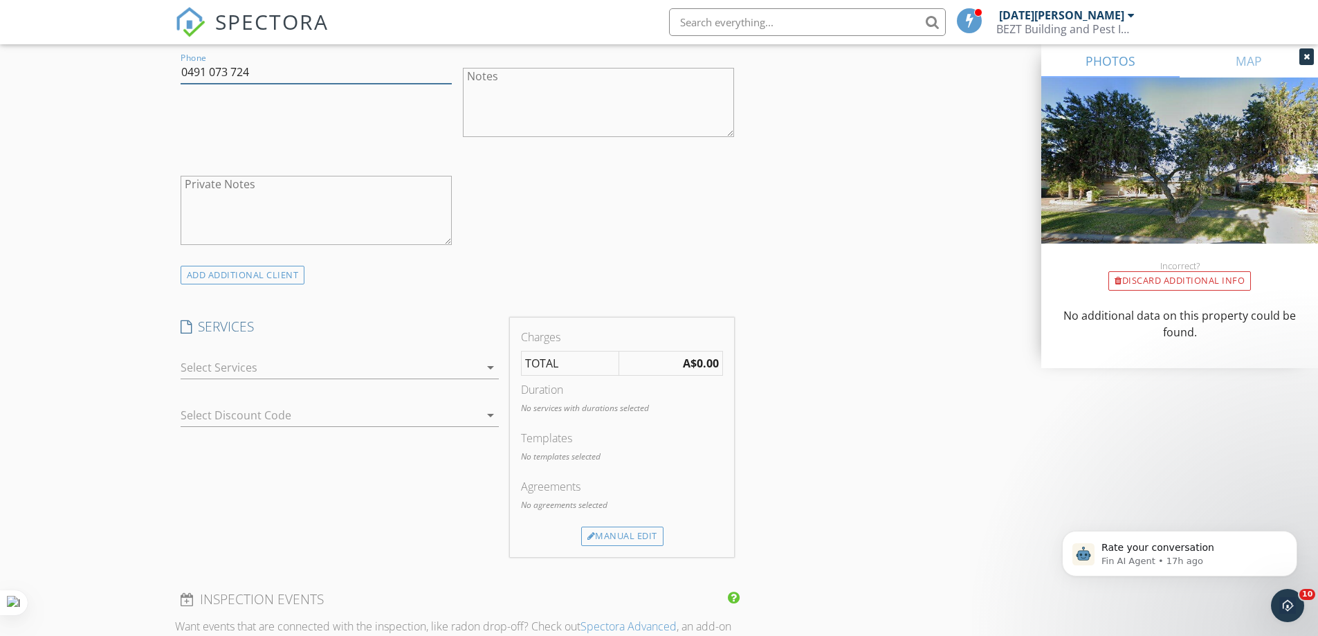
scroll to position [969, 0]
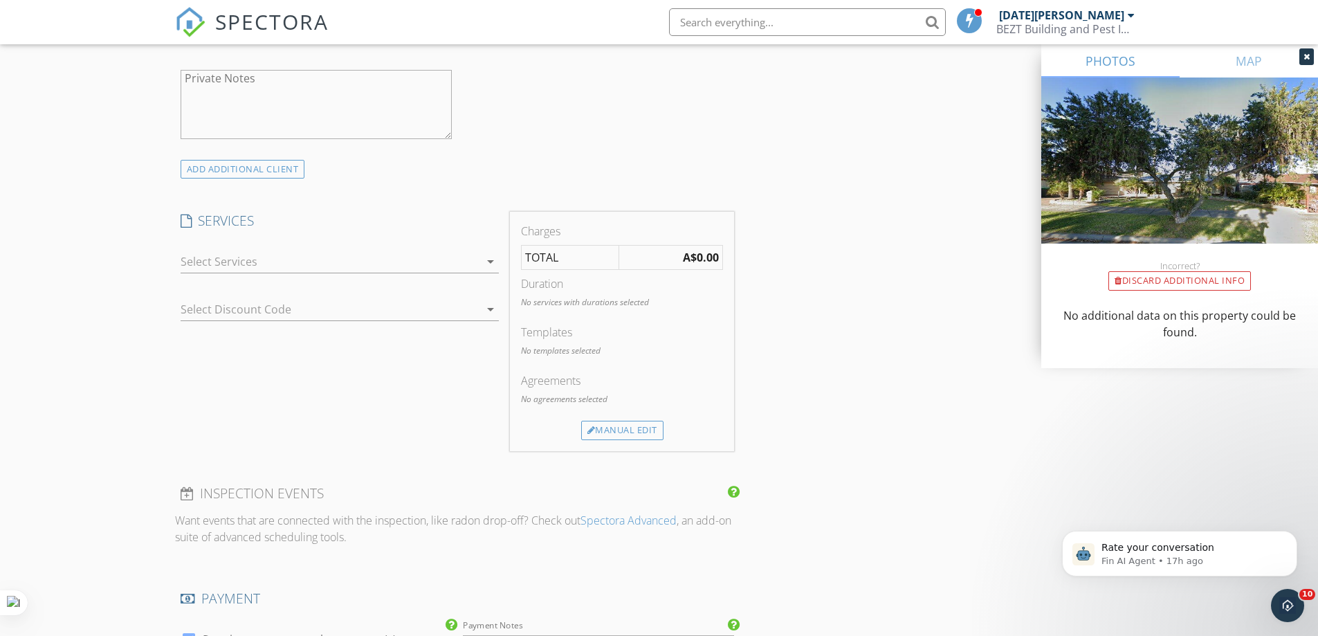
type input "0491 073 724"
click at [487, 262] on icon "arrow_drop_down" at bounding box center [490, 261] width 17 height 17
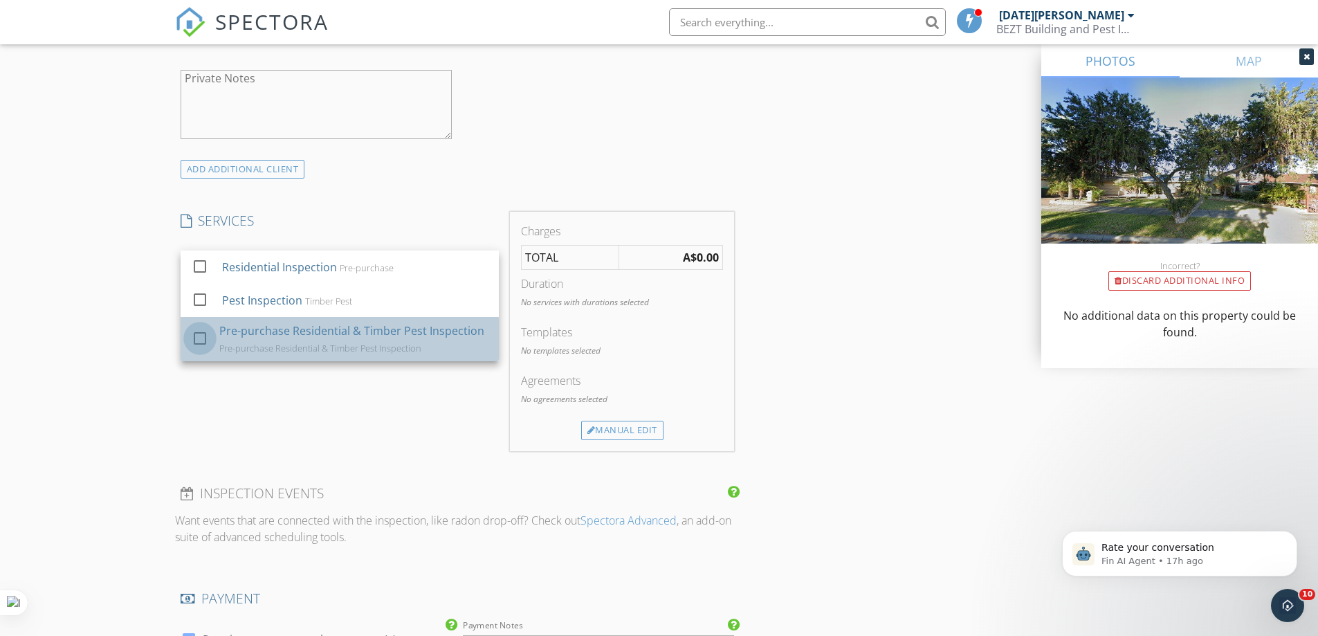
drag, startPoint x: 203, startPoint y: 338, endPoint x: 184, endPoint y: 343, distance: 20.0
click at [203, 338] on div at bounding box center [200, 339] width 24 height 24
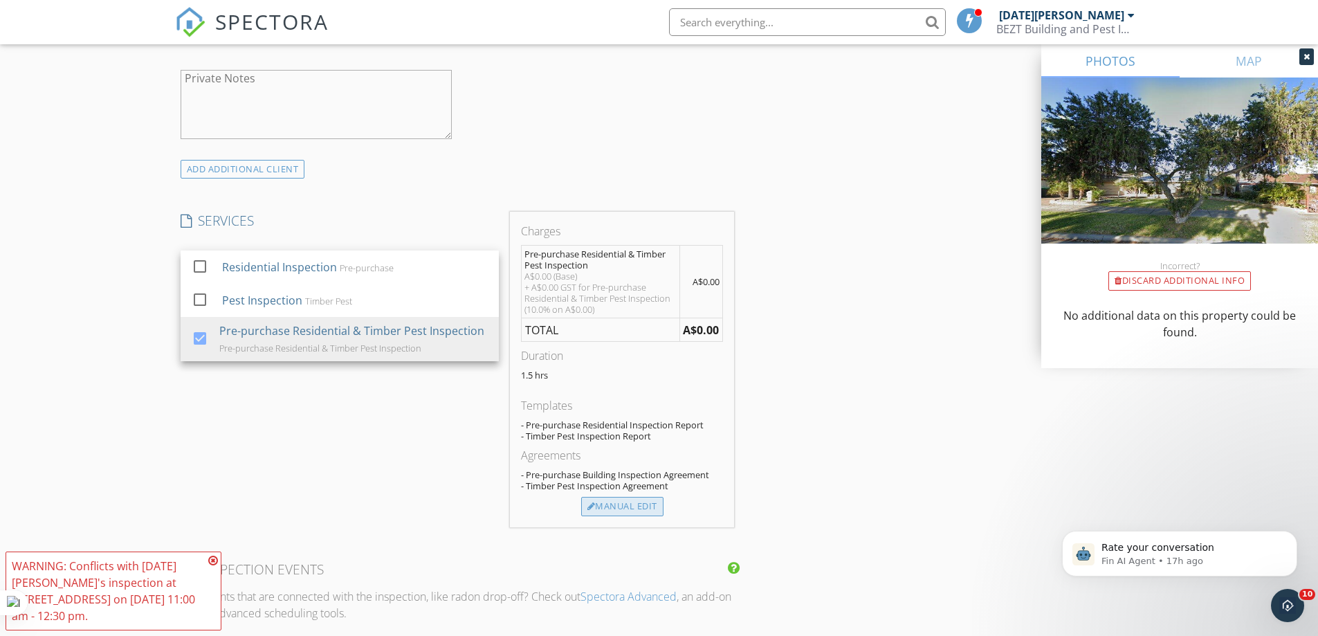
click at [620, 509] on div "Manual Edit" at bounding box center [622, 506] width 82 height 19
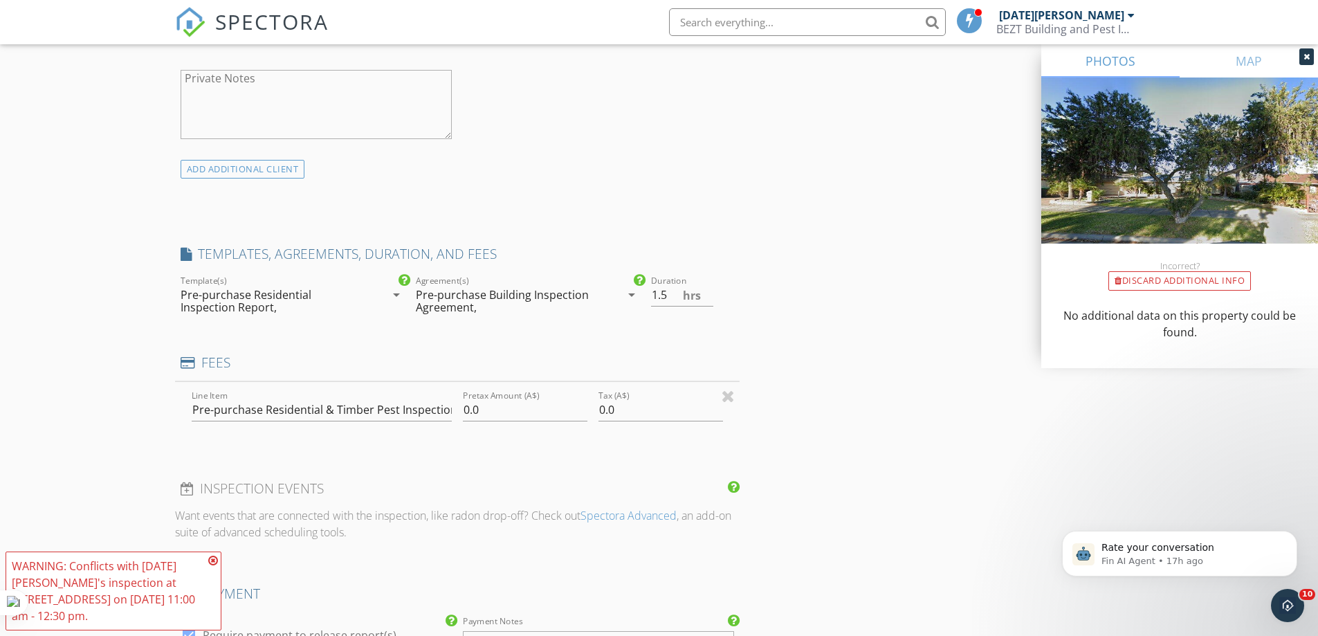
type input "0"
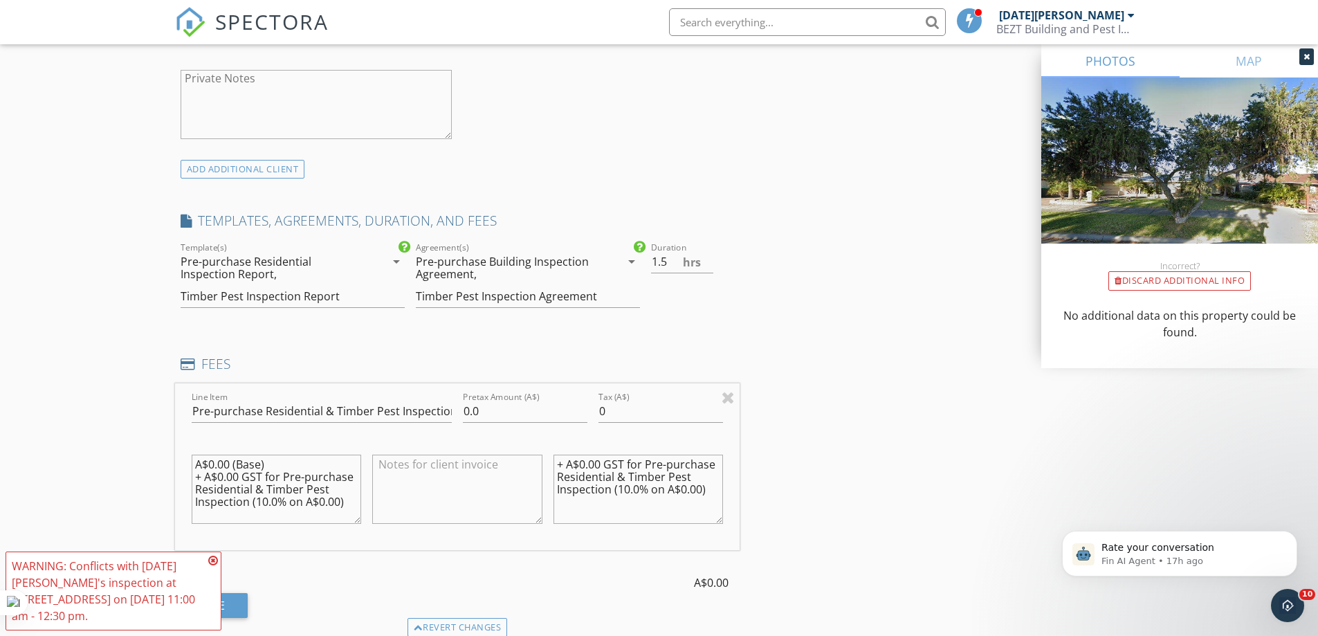
scroll to position [0, 0]
drag, startPoint x: 295, startPoint y: 513, endPoint x: 177, endPoint y: 443, distance: 137.8
click at [177, 443] on div "Line Item Pre-purchase Residential & Timber Pest Inspection Pretax Amount (A$) …" at bounding box center [457, 466] width 565 height 167
drag, startPoint x: 709, startPoint y: 491, endPoint x: 533, endPoint y: 452, distance: 180.7
click at [533, 452] on div "Line Item Pre-purchase Residential & Timber Pest Inspection Pretax Amount (A$) …" at bounding box center [457, 466] width 565 height 167
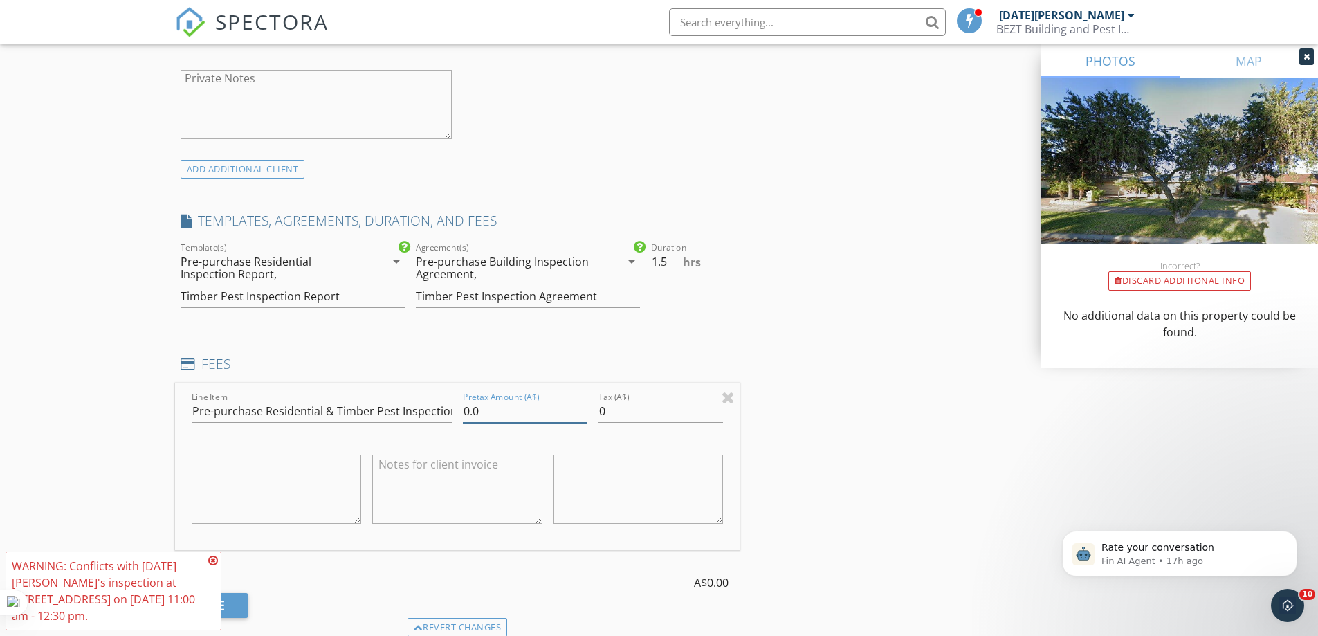
click at [489, 408] on input "0.0" at bounding box center [525, 411] width 125 height 23
type input "0"
type input "595"
click at [621, 401] on input "0" at bounding box center [661, 411] width 125 height 23
type input "059.5"
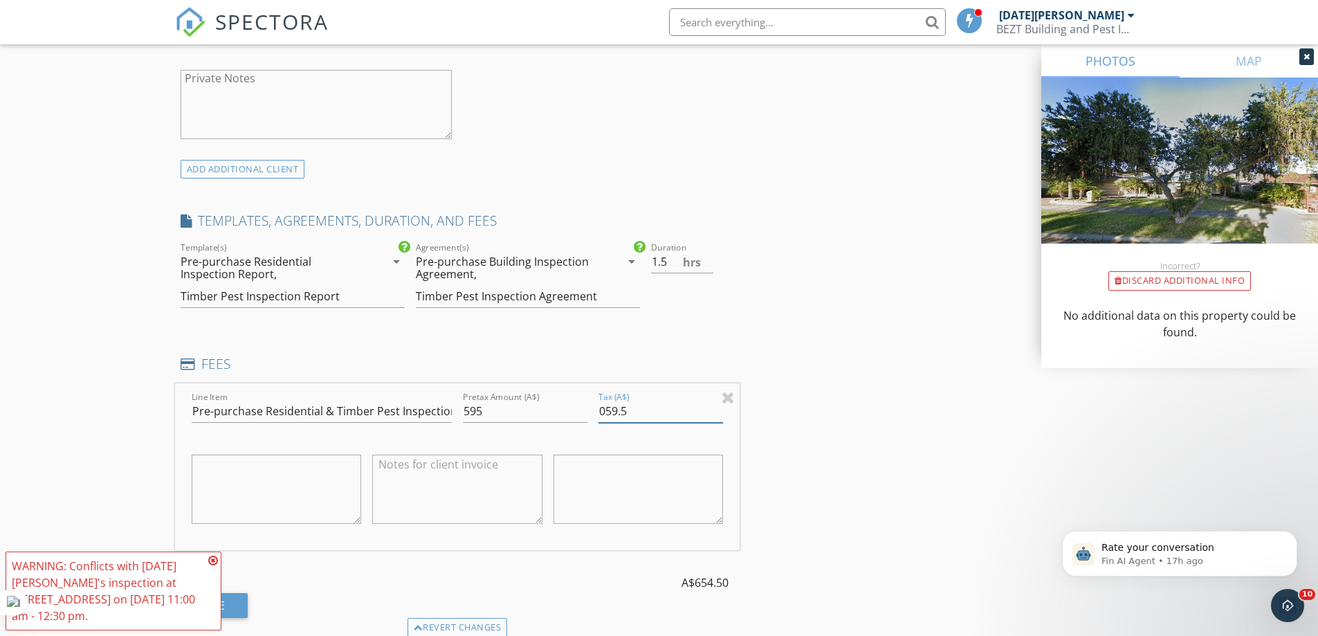
click at [828, 417] on div "INSPECTOR(S) check_box [DATE][PERSON_NAME] PRIMARY check_box_outline_blank Staf…" at bounding box center [659, 419] width 969 height 2455
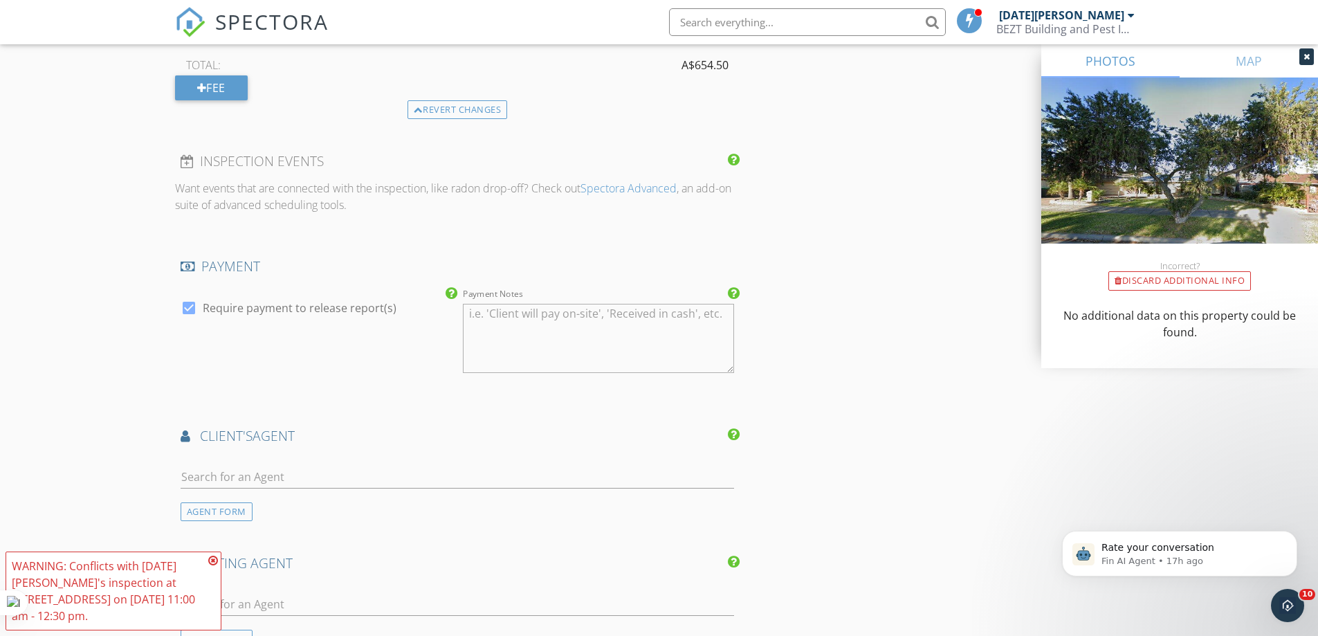
scroll to position [1661, 0]
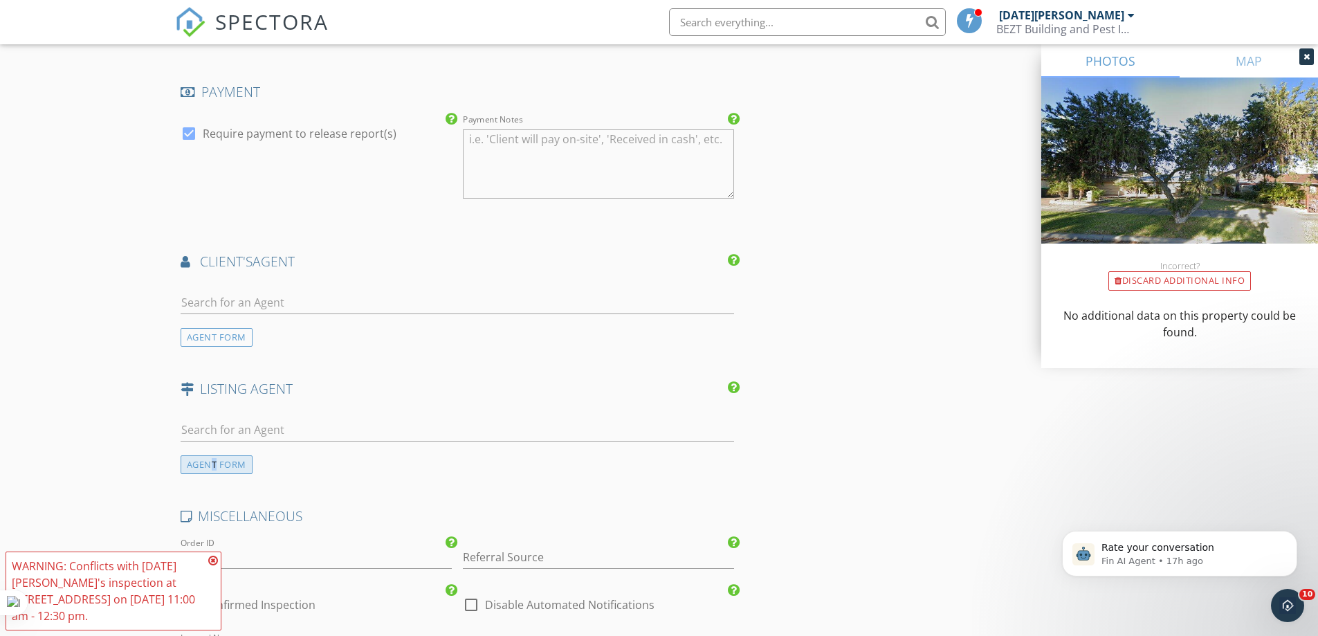
click at [215, 464] on div "AGENT FORM" at bounding box center [217, 464] width 72 height 19
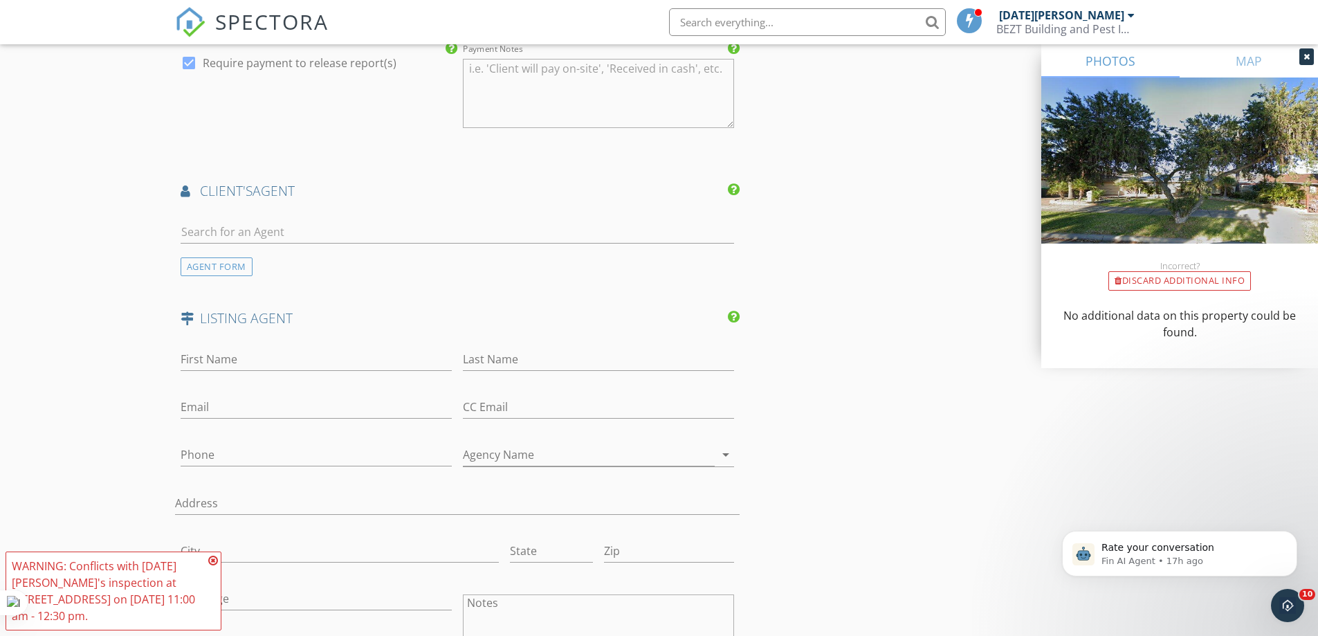
scroll to position [1799, 0]
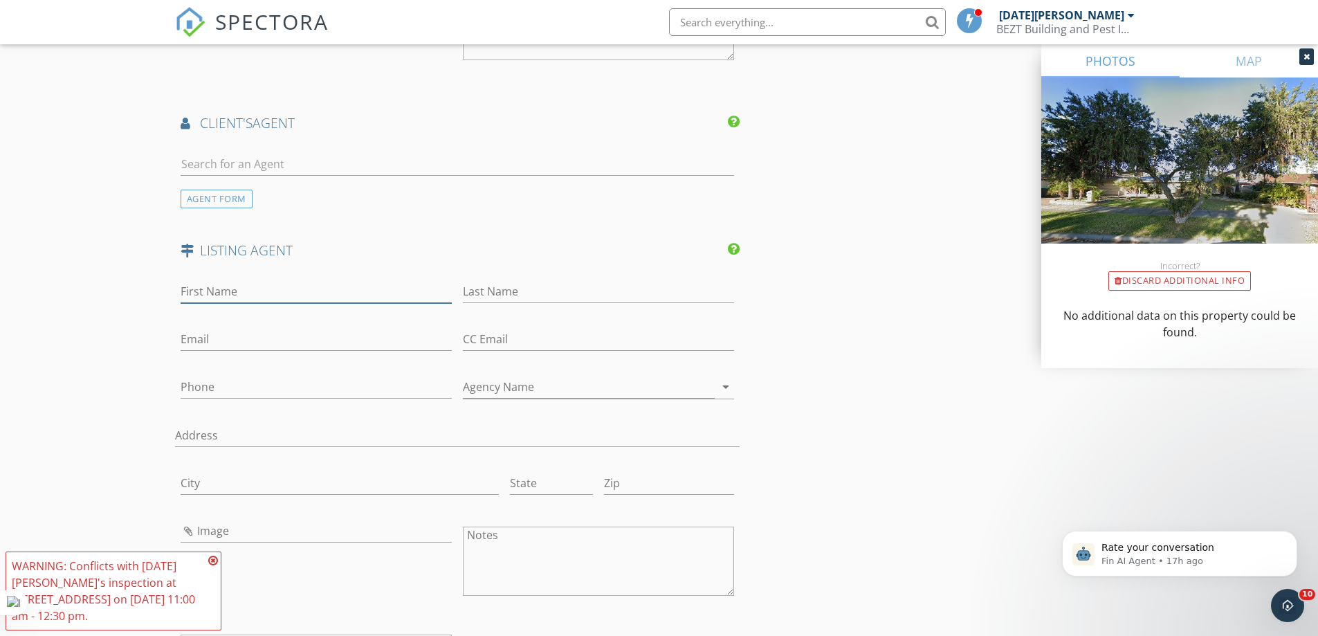
click at [213, 292] on input "First Name" at bounding box center [316, 291] width 271 height 23
drag, startPoint x: 66, startPoint y: 365, endPoint x: 89, endPoint y: 352, distance: 26.4
click at [202, 292] on input "[PERSON_NAME]" at bounding box center [316, 291] width 271 height 23
click at [202, 290] on input "[PERSON_NAME]" at bounding box center [316, 291] width 271 height 23
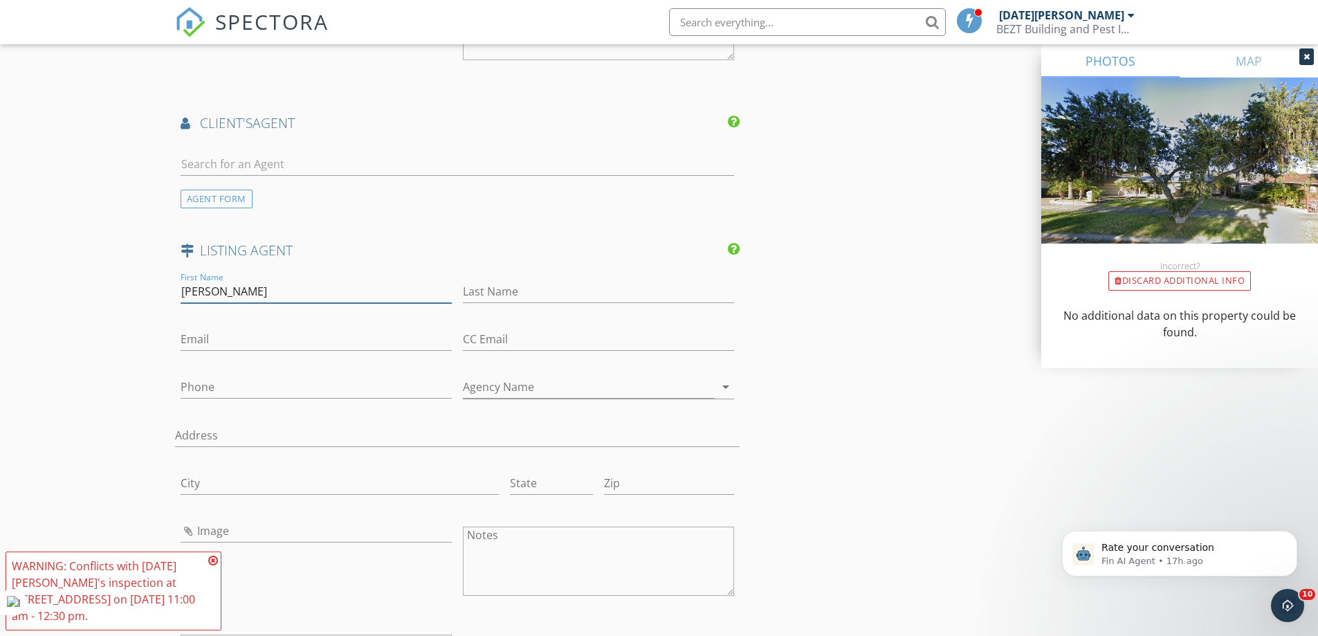
drag, startPoint x: 203, startPoint y: 290, endPoint x: 215, endPoint y: 291, distance: 12.5
click at [237, 289] on input "[PERSON_NAME]" at bounding box center [316, 291] width 271 height 23
type input "[PERSON_NAME]"
drag, startPoint x: 202, startPoint y: 385, endPoint x: 418, endPoint y: 385, distance: 215.9
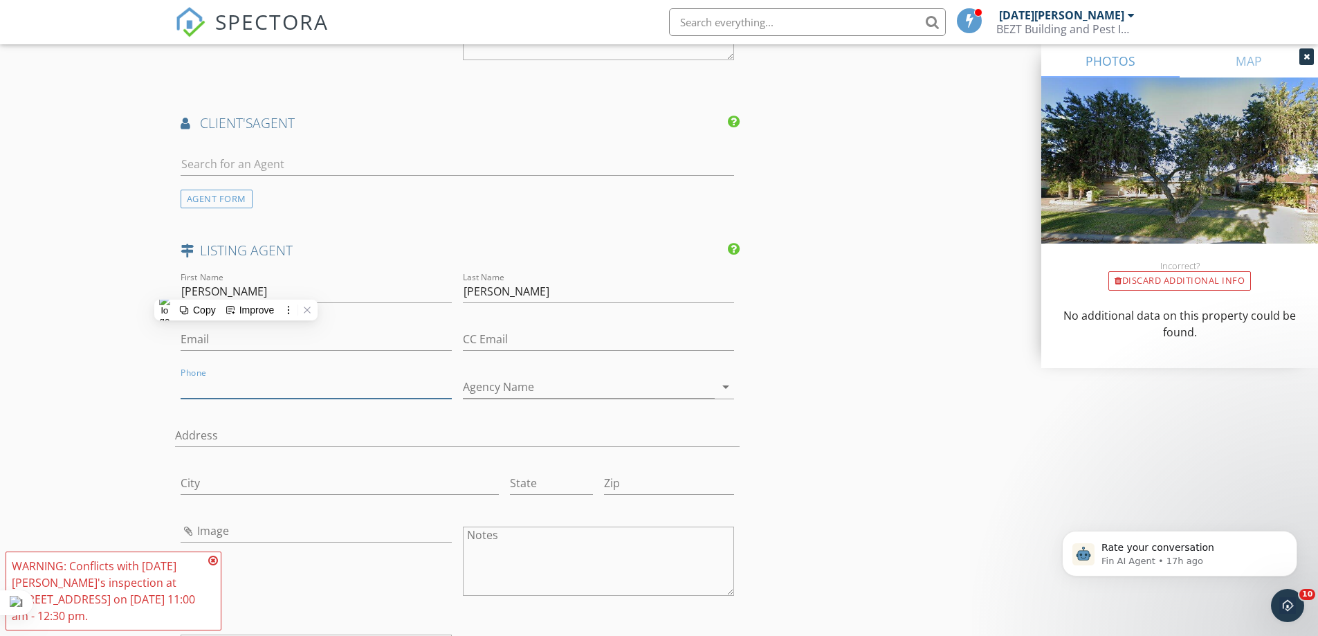
click at [227, 385] on input "Phone" at bounding box center [316, 387] width 271 height 23
drag, startPoint x: 104, startPoint y: 444, endPoint x: 147, endPoint y: 433, distance: 45.0
click at [204, 387] on input "0422794333" at bounding box center [316, 387] width 271 height 23
click at [227, 385] on input "0422 794333" at bounding box center [316, 387] width 271 height 23
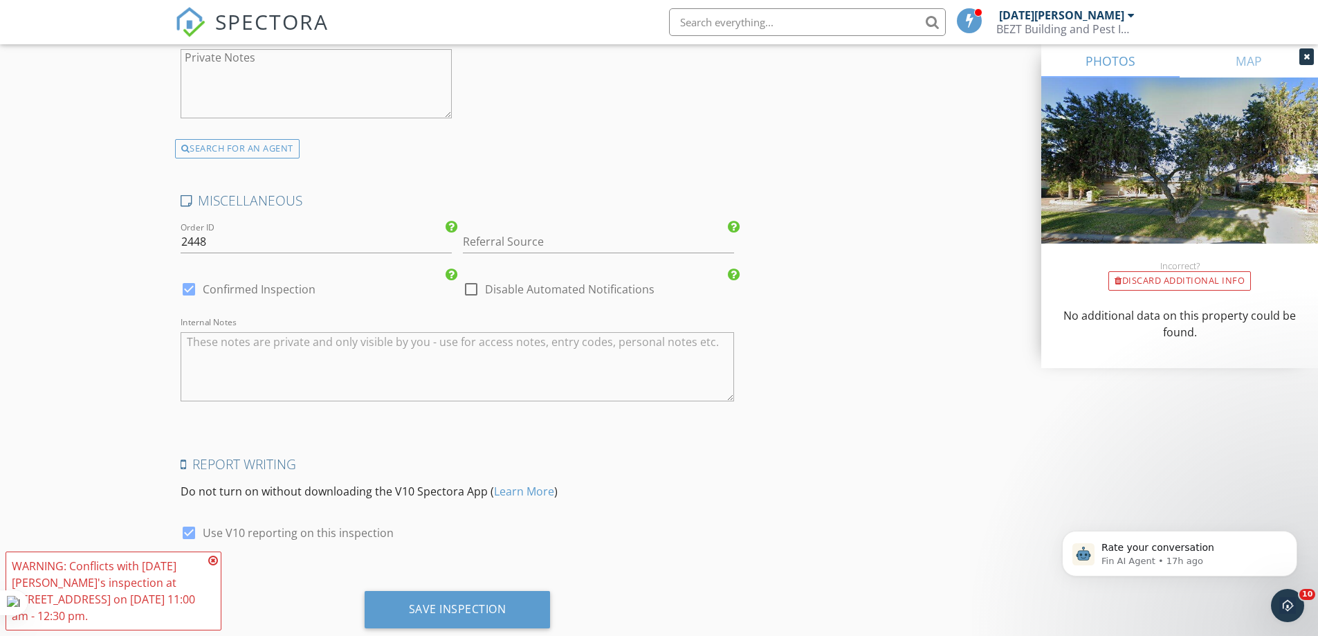
scroll to position [2421, 0]
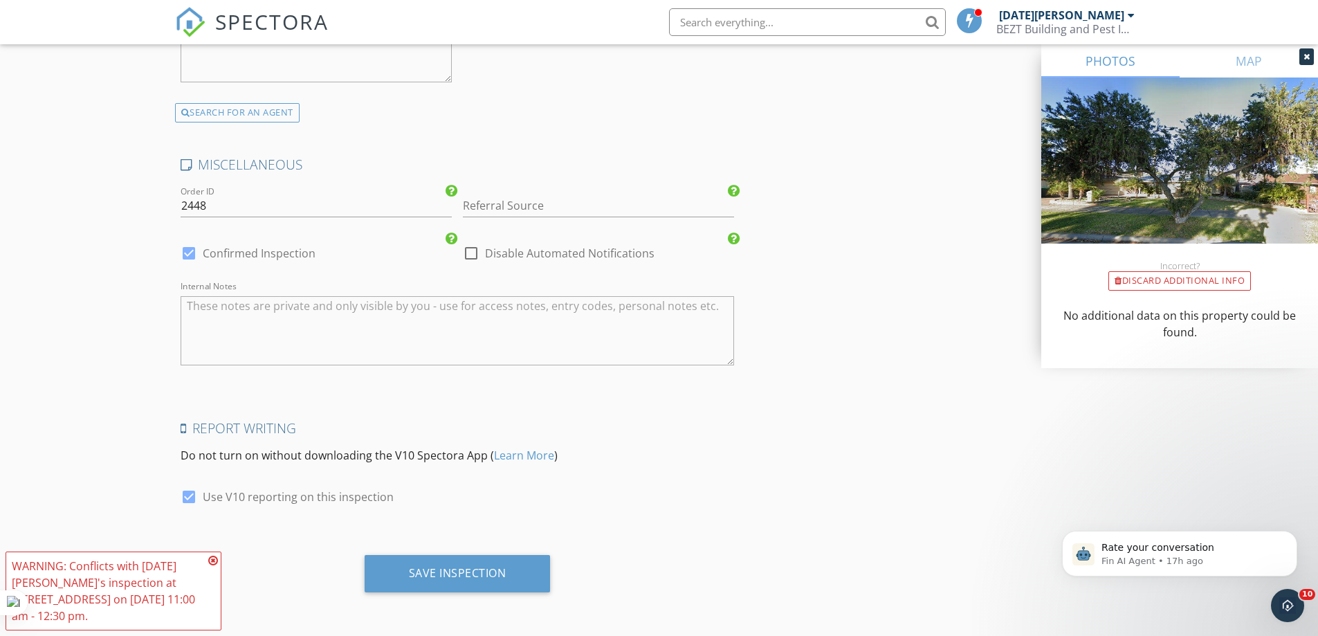
type input "0422 794 333"
click at [212, 556] on icon at bounding box center [213, 560] width 10 height 11
